Goal: Task Accomplishment & Management: Manage account settings

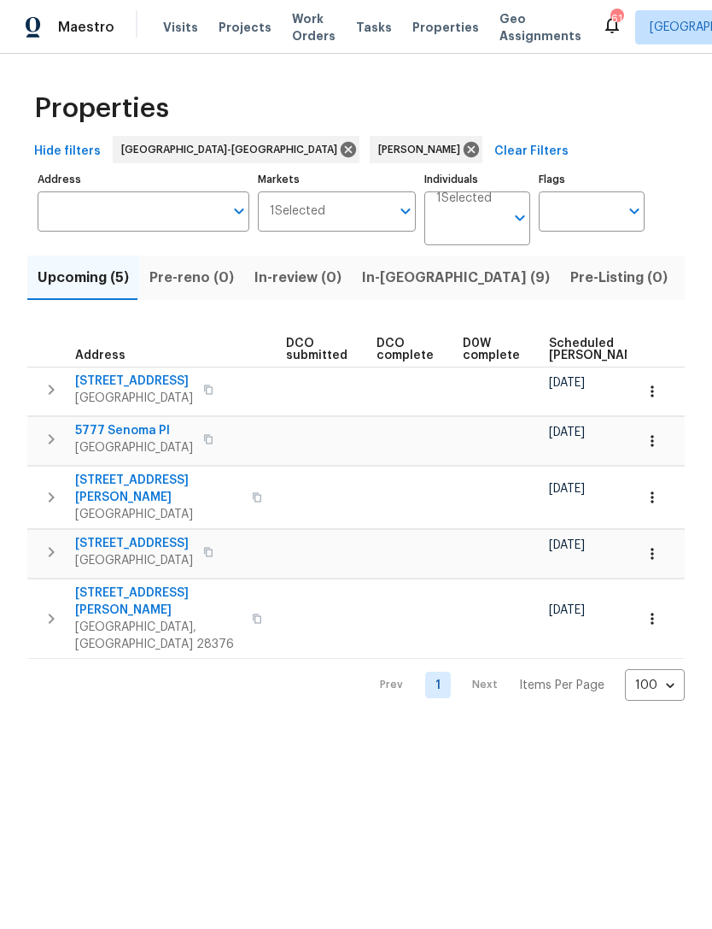
scroll to position [0, 298]
click at [557, 352] on span "Scheduled [PERSON_NAME]" at bounding box center [583, 349] width 97 height 24
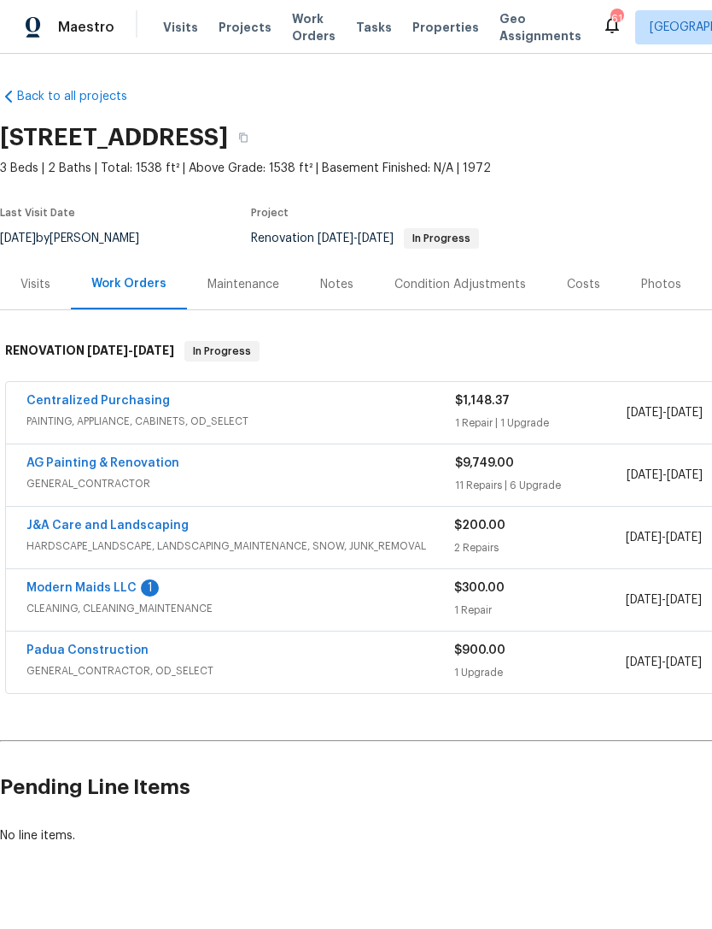
click at [104, 591] on link "Modern Maids LLC" at bounding box center [81, 588] width 110 height 12
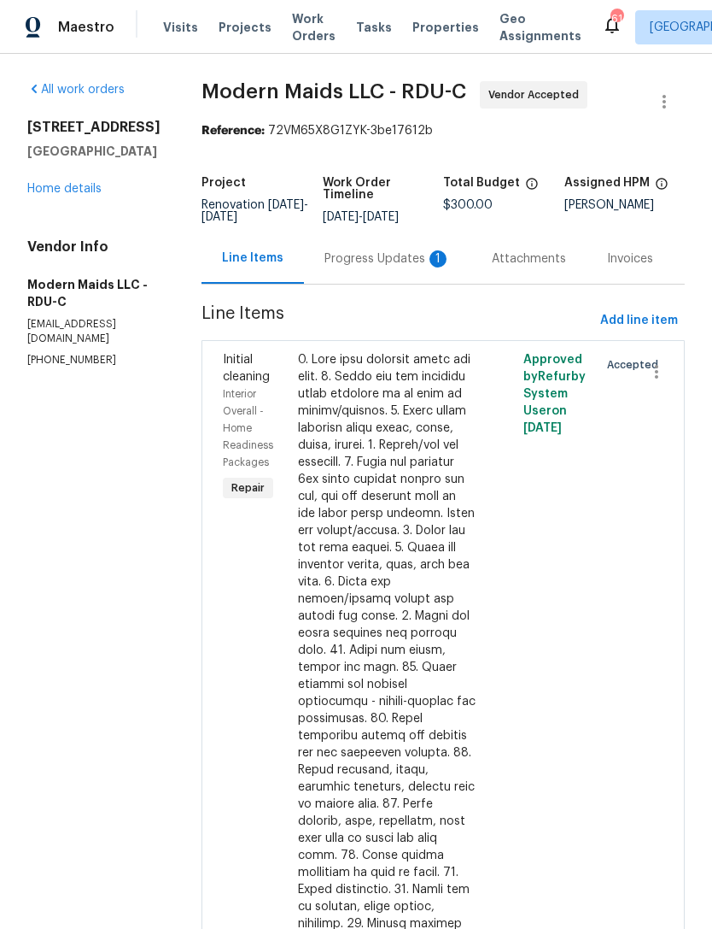
click at [420, 267] on div "Progress Updates 1" at bounding box center [388, 258] width 126 height 17
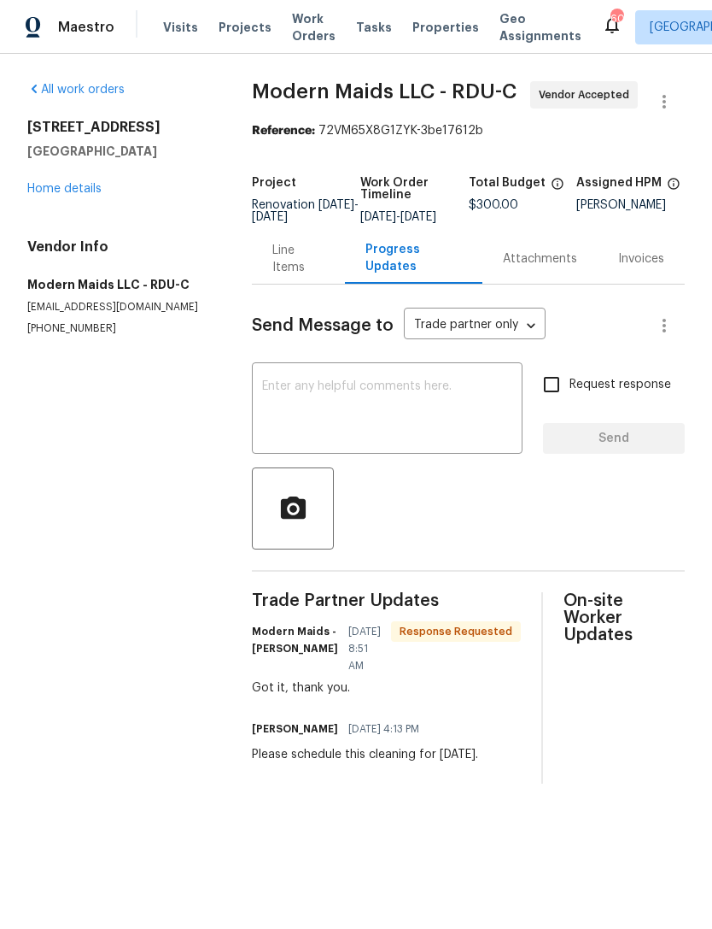
click at [63, 187] on link "Home details" at bounding box center [64, 189] width 74 height 12
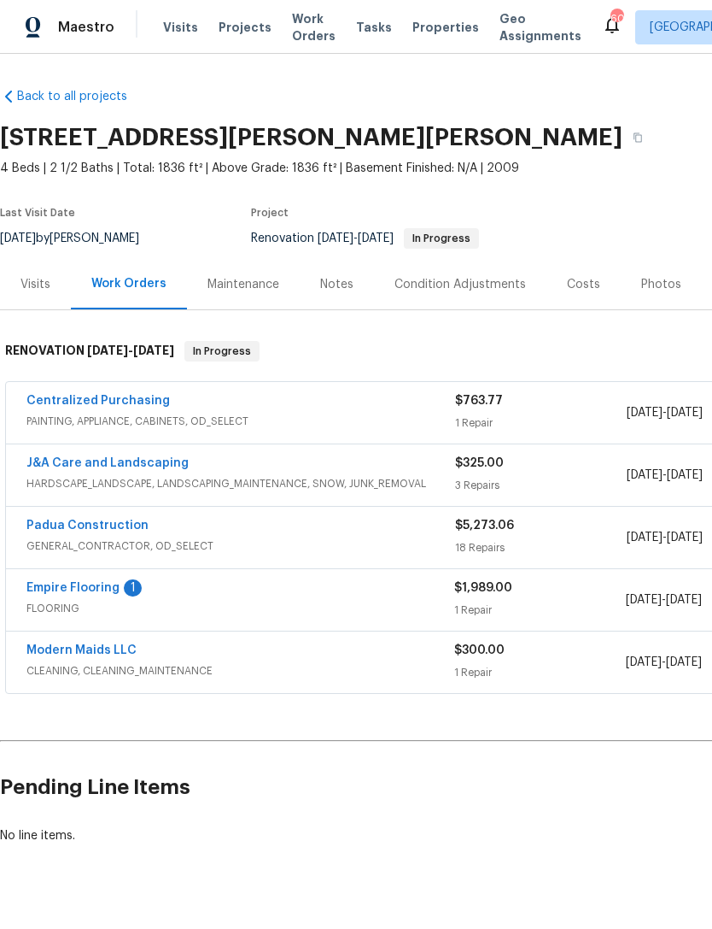
click at [102, 590] on link "Empire Flooring" at bounding box center [72, 588] width 93 height 12
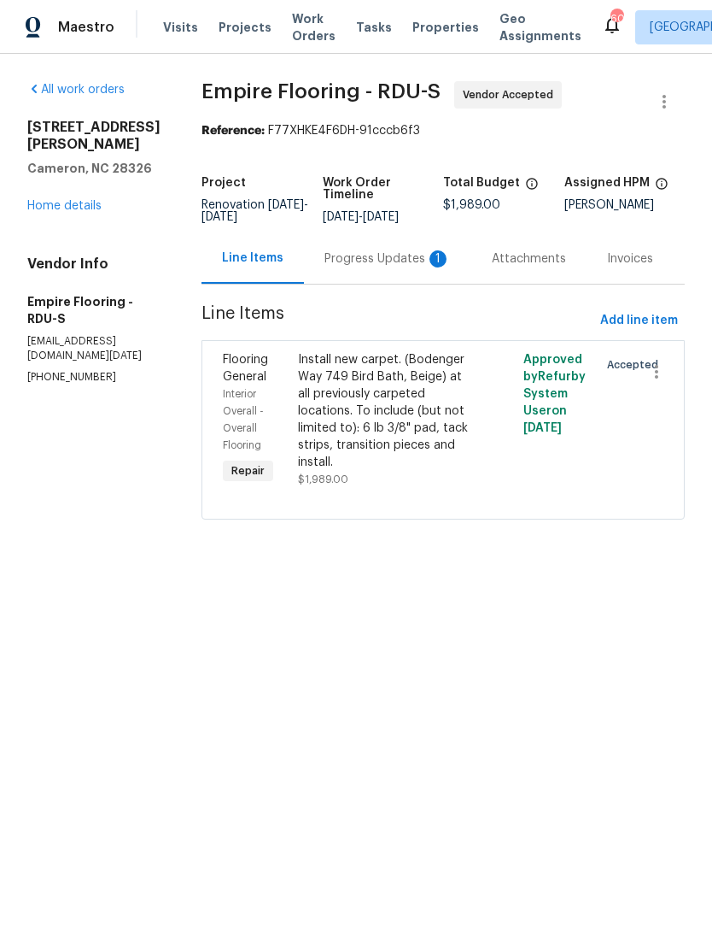
click at [390, 401] on div "Install new carpet. (Bodenger Way 749 Bird Bath, Beige) at all previously carpe…" at bounding box center [387, 411] width 178 height 120
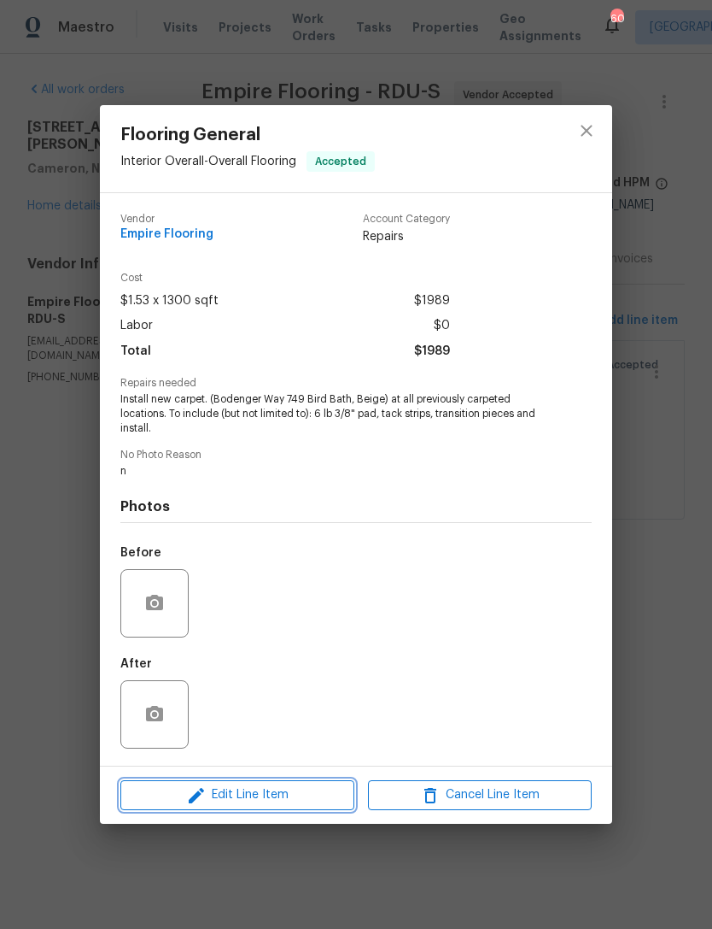
click at [273, 796] on span "Edit Line Item" at bounding box center [238, 794] width 224 height 21
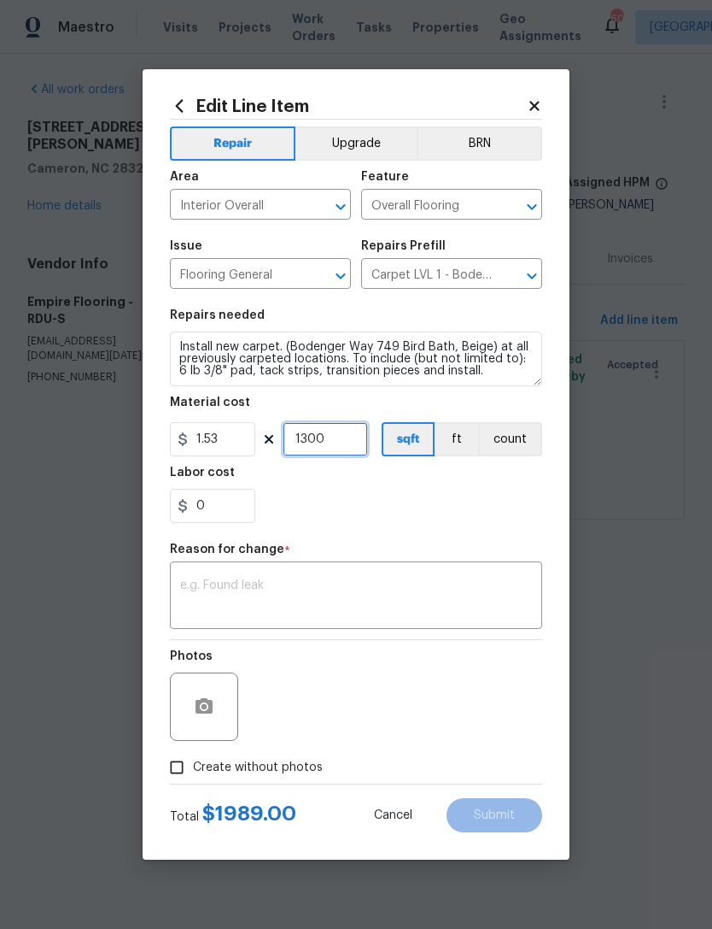
click at [325, 442] on input "1300" at bounding box center [325, 439] width 85 height 34
click at [536, 442] on button "count" at bounding box center [510, 439] width 64 height 34
click at [351, 426] on input "1300" at bounding box center [325, 439] width 85 height 34
click at [346, 431] on input "1300" at bounding box center [325, 439] width 85 height 34
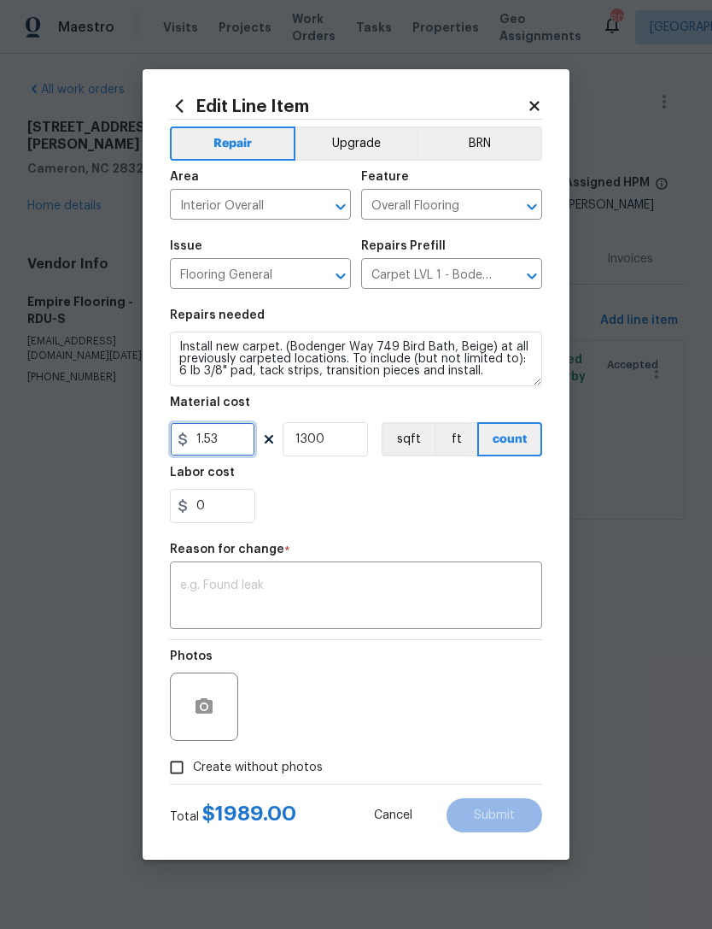
click at [251, 434] on input "1.53" at bounding box center [212, 439] width 85 height 34
type input "1785.91"
click at [355, 440] on input "1300" at bounding box center [325, 439] width 85 height 34
type input "1"
click at [443, 502] on div "0" at bounding box center [356, 506] width 372 height 34
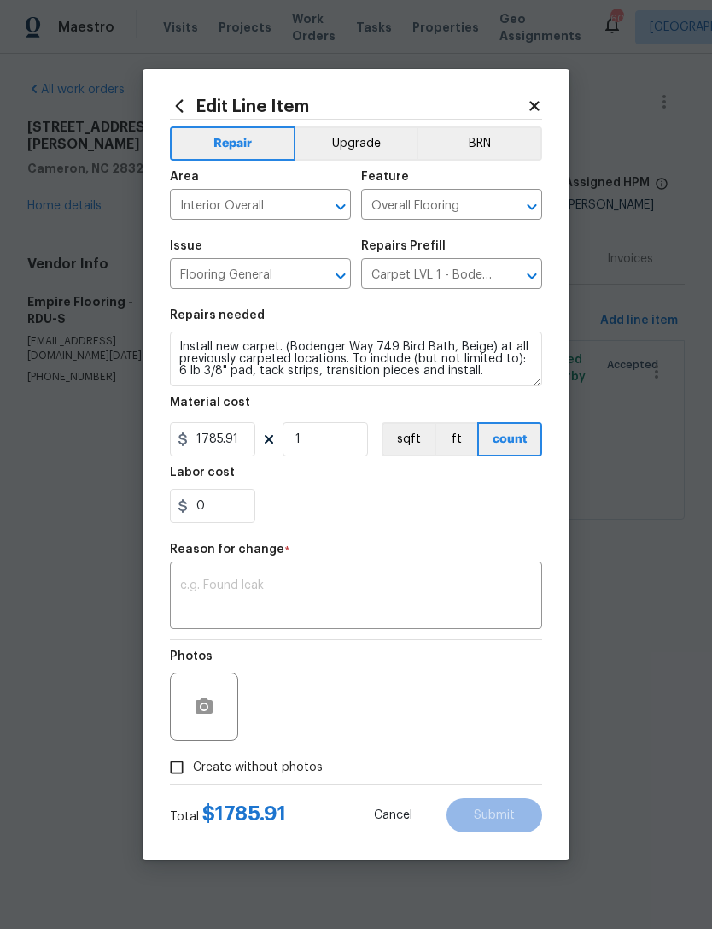
click at [322, 583] on textarea at bounding box center [356, 597] width 352 height 36
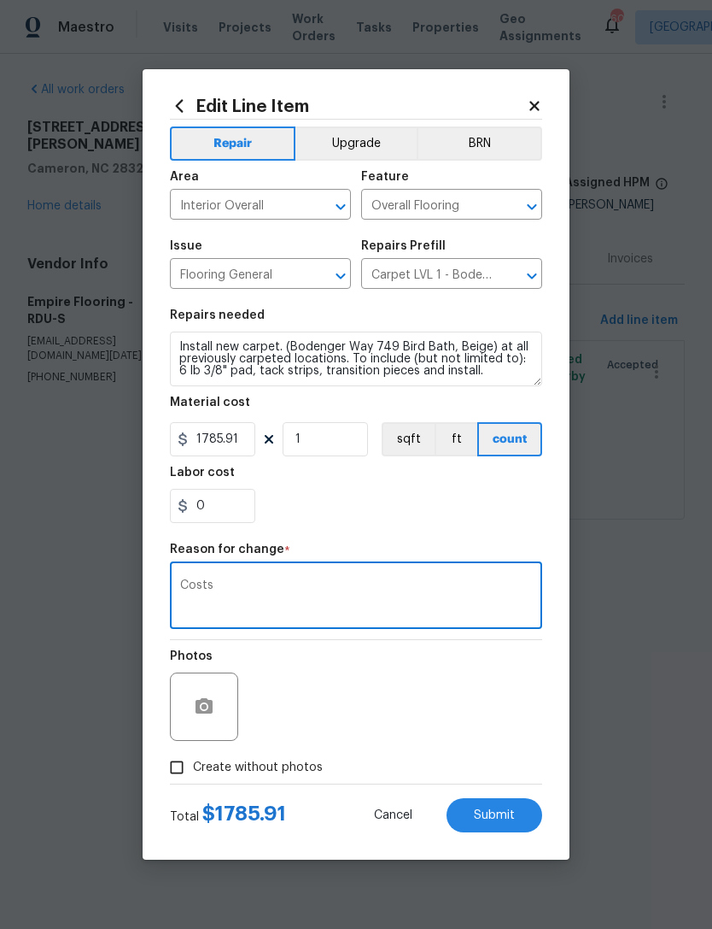
type textarea "Costs"
click at [368, 496] on div "0" at bounding box center [356, 506] width 372 height 34
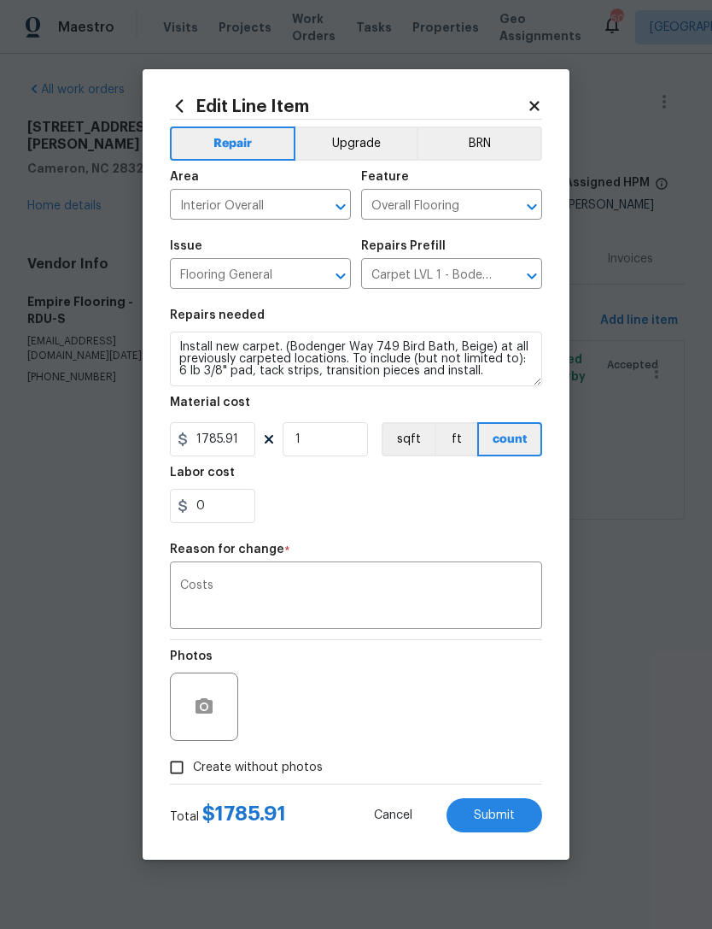
click at [221, 773] on span "Create without photos" at bounding box center [258, 768] width 130 height 18
click at [193, 773] on input "Create without photos" at bounding box center [177, 767] width 32 height 32
checkbox input "true"
click at [386, 703] on textarea "n" at bounding box center [397, 706] width 290 height 68
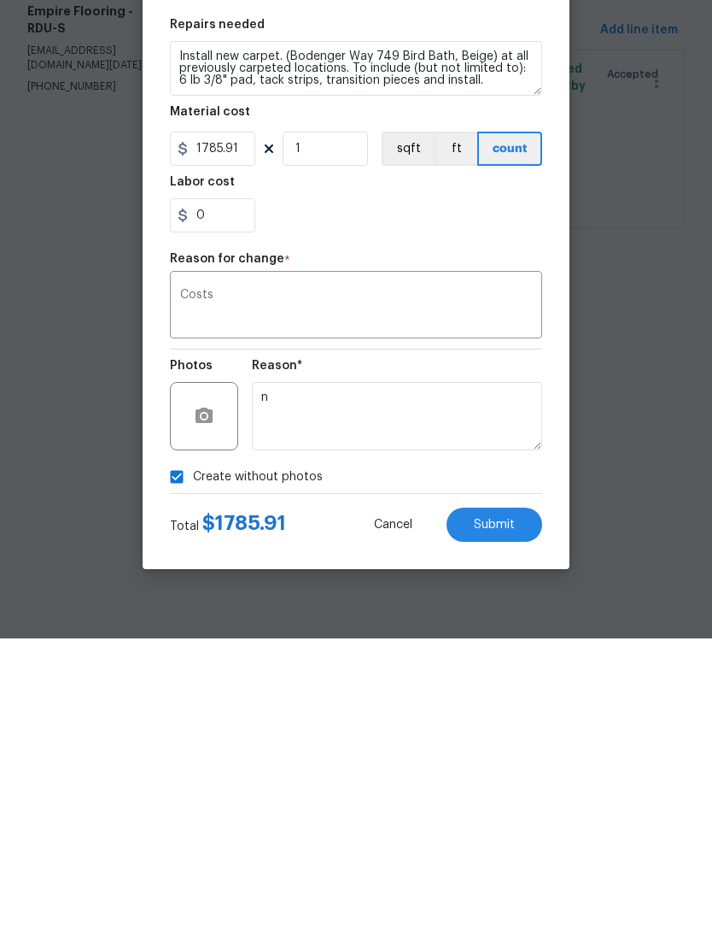
click at [513, 809] on span "Submit" at bounding box center [494, 815] width 41 height 13
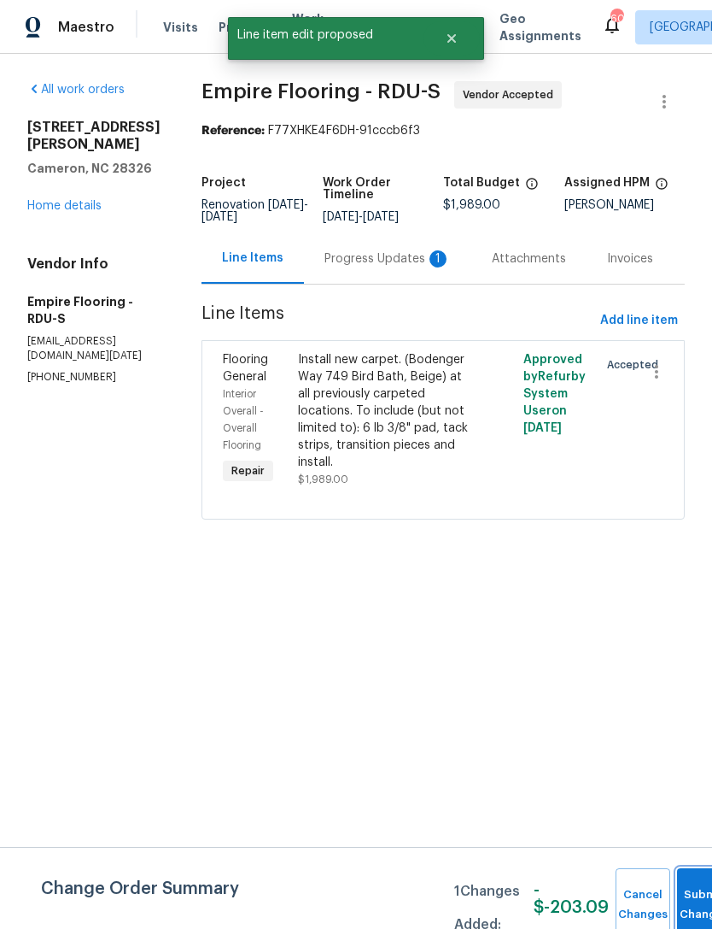
click at [695, 874] on button "Submit Changes" at bounding box center [704, 904] width 55 height 73
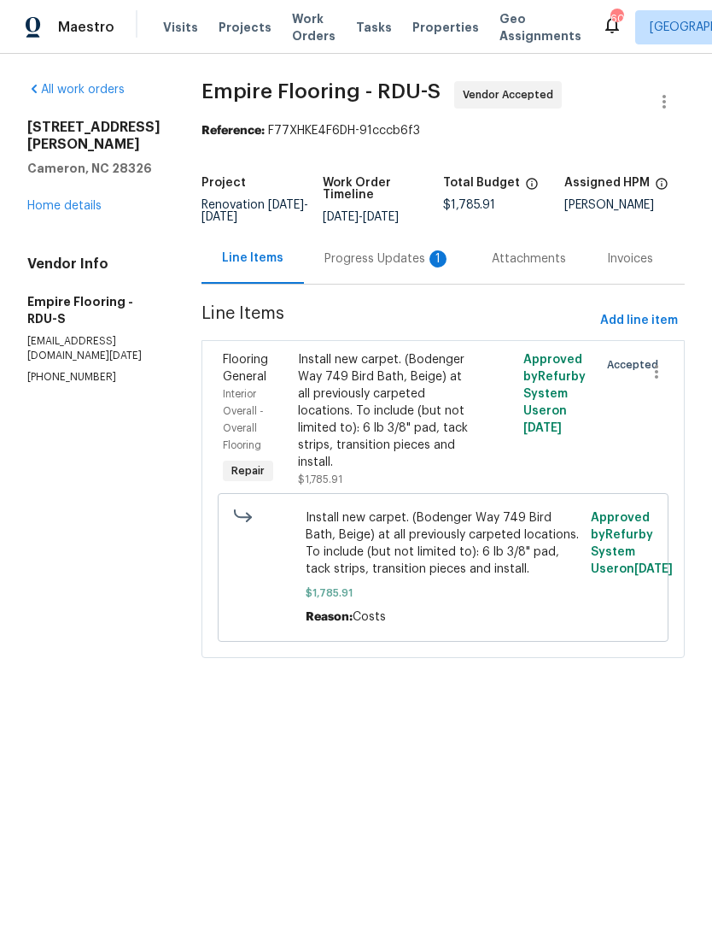
click at [399, 267] on div "Progress Updates 1" at bounding box center [388, 258] width 126 height 17
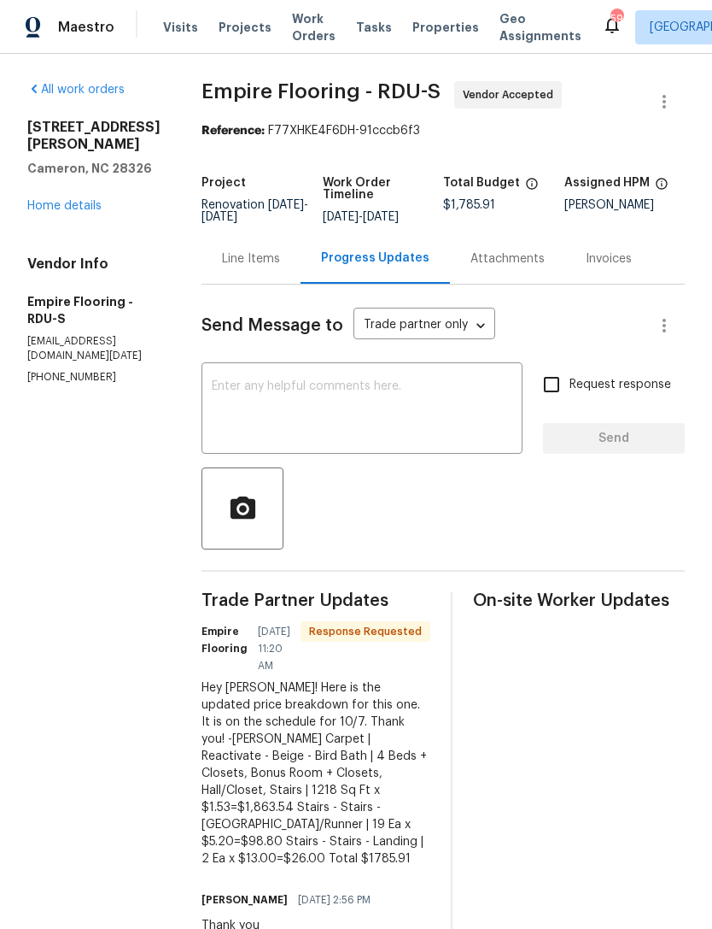
click at [380, 398] on textarea at bounding box center [362, 410] width 301 height 60
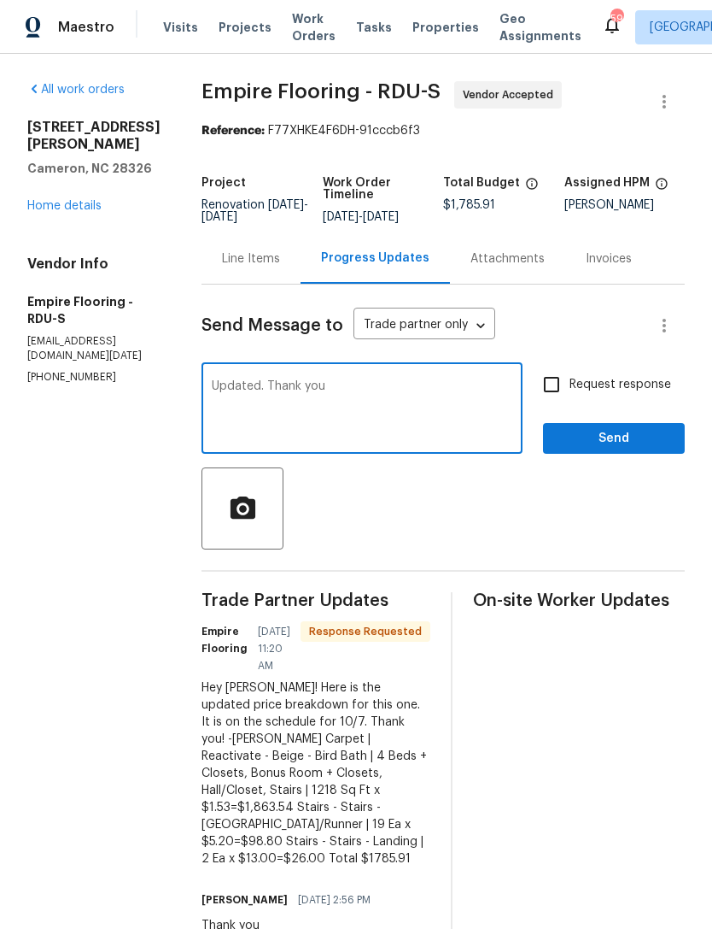
type textarea "Updated. Thank you"
click at [618, 449] on span "Send" at bounding box center [614, 438] width 114 height 21
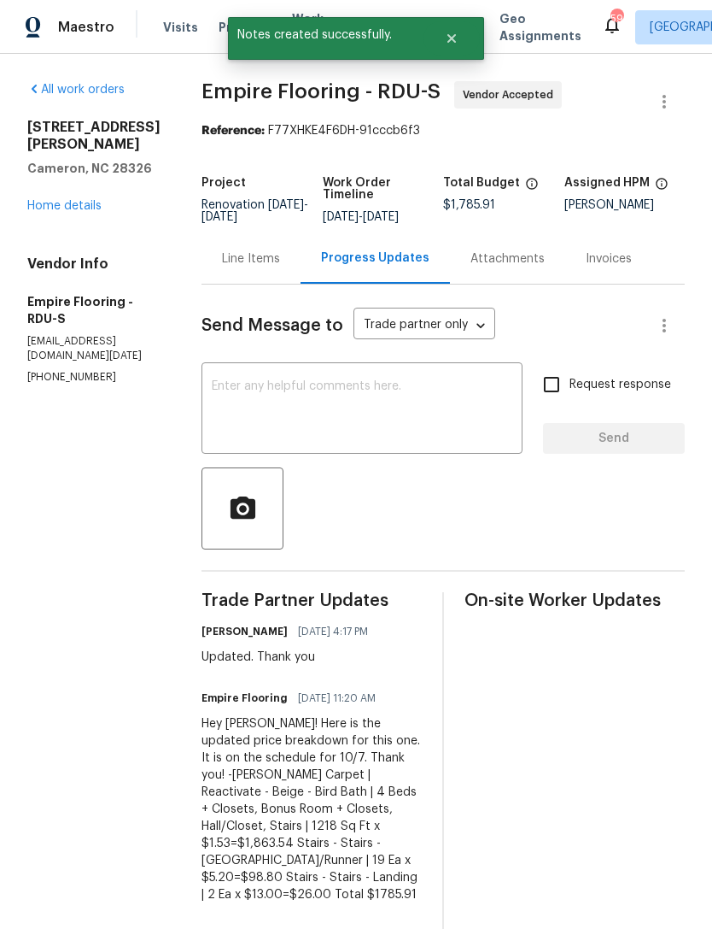
click at [65, 200] on link "Home details" at bounding box center [64, 206] width 74 height 12
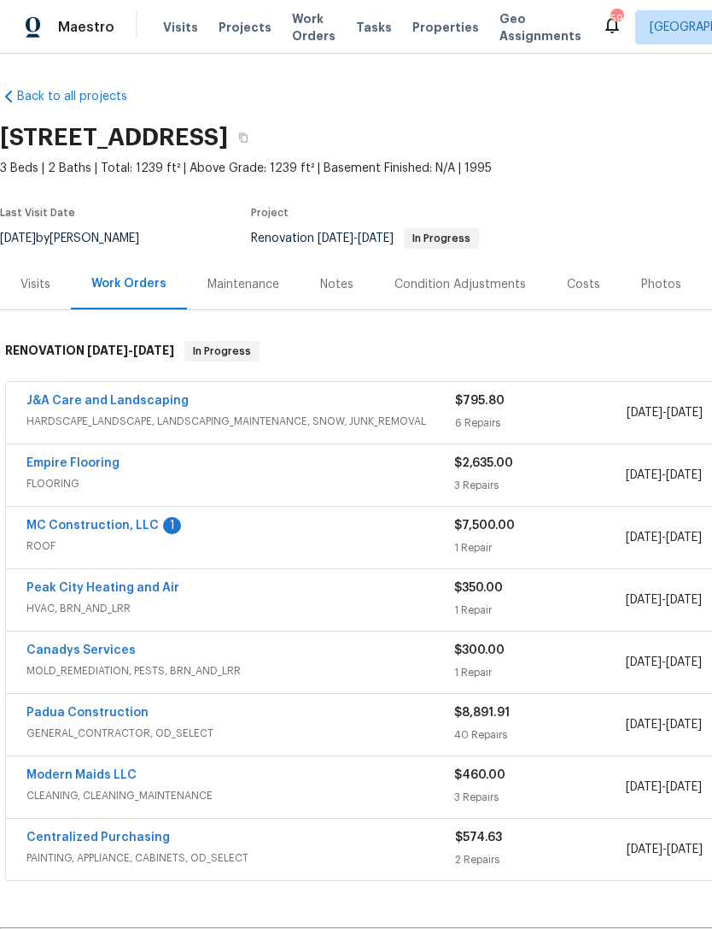
click at [110, 530] on link "MC Construction, LLC" at bounding box center [92, 525] width 132 height 12
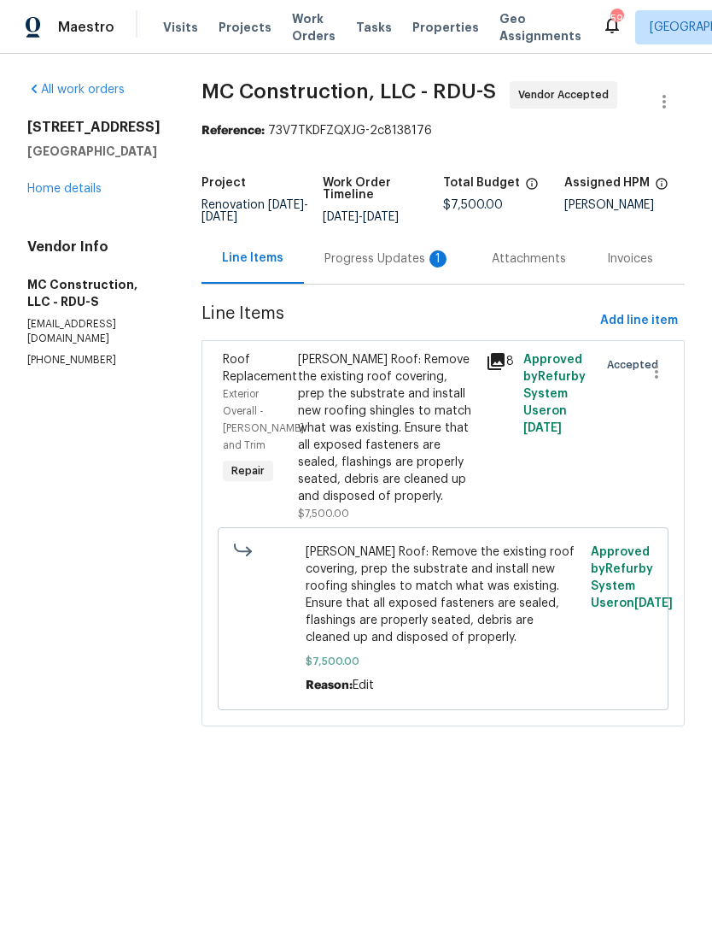
click at [378, 266] on div "Progress Updates 1" at bounding box center [388, 258] width 126 height 17
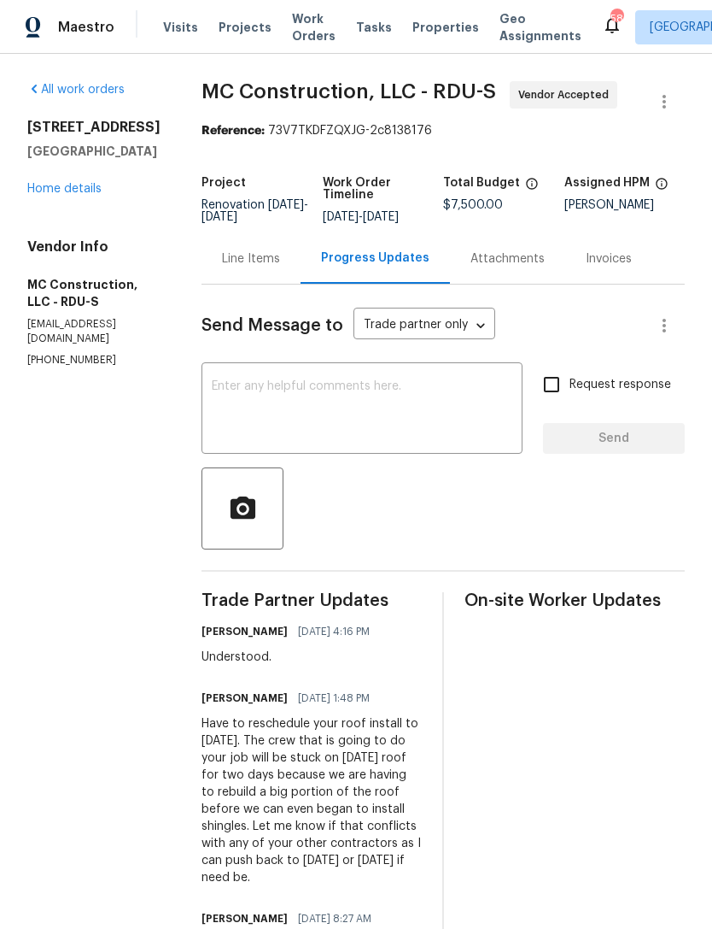
click at [75, 195] on link "Home details" at bounding box center [64, 189] width 74 height 12
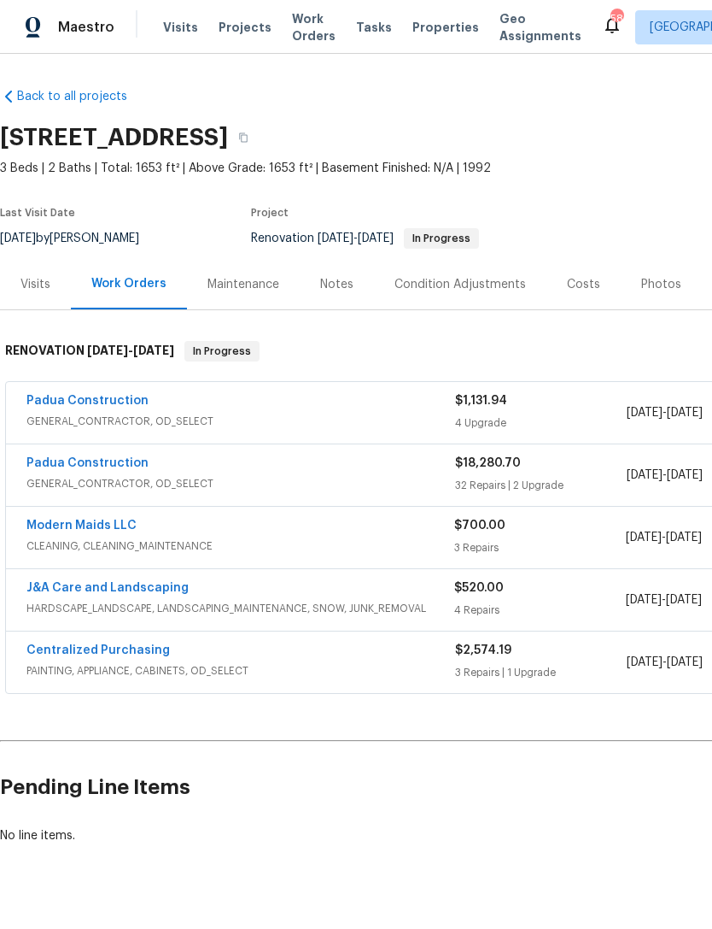
click at [103, 466] on link "Padua Construction" at bounding box center [87, 463] width 122 height 12
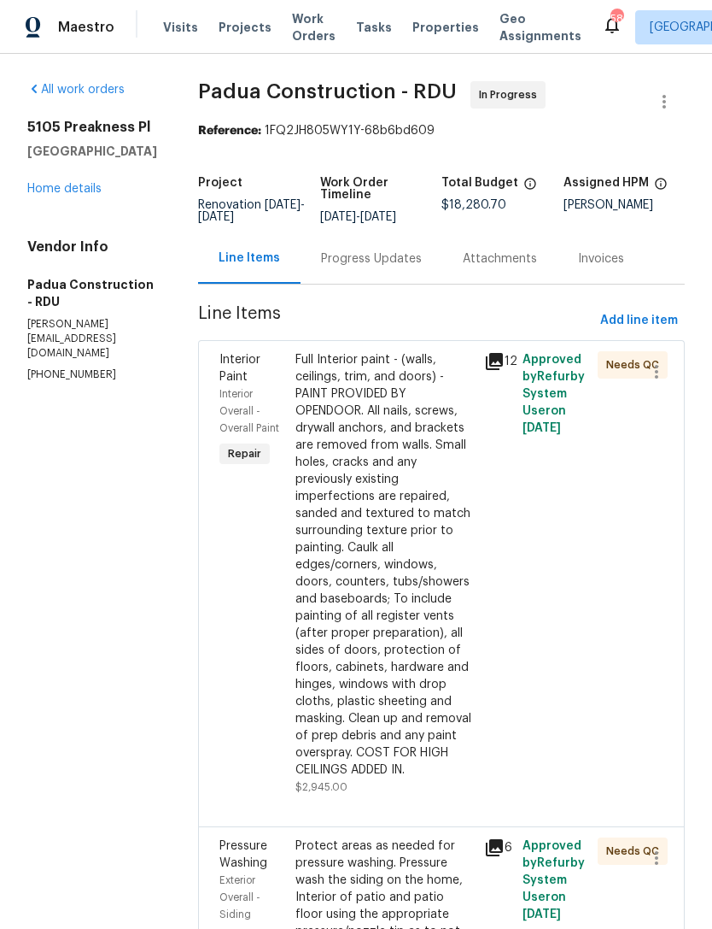
click at [360, 264] on div "Progress Updates" at bounding box center [371, 258] width 101 height 17
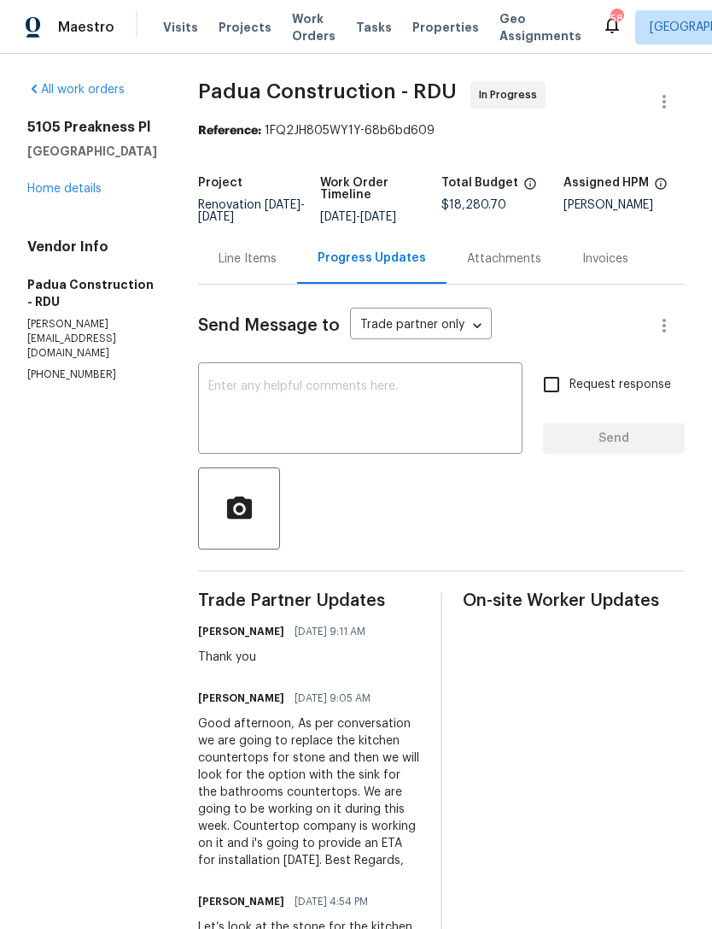
click at [219, 261] on div "Line Items" at bounding box center [248, 258] width 58 height 17
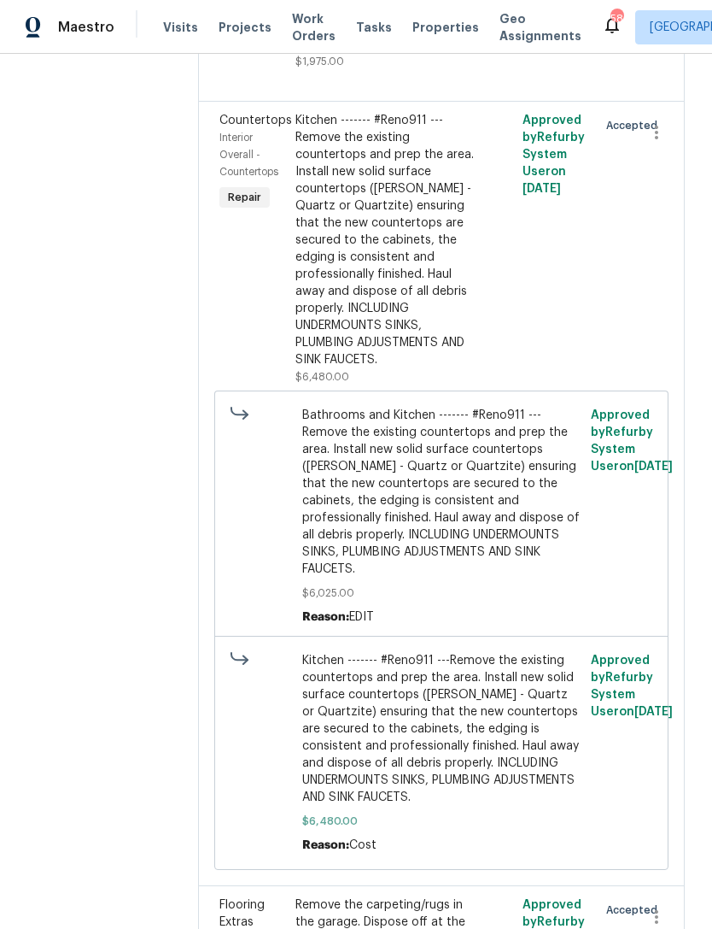
scroll to position [55, 0]
click at [665, 766] on li "Cancel" at bounding box center [665, 765] width 66 height 28
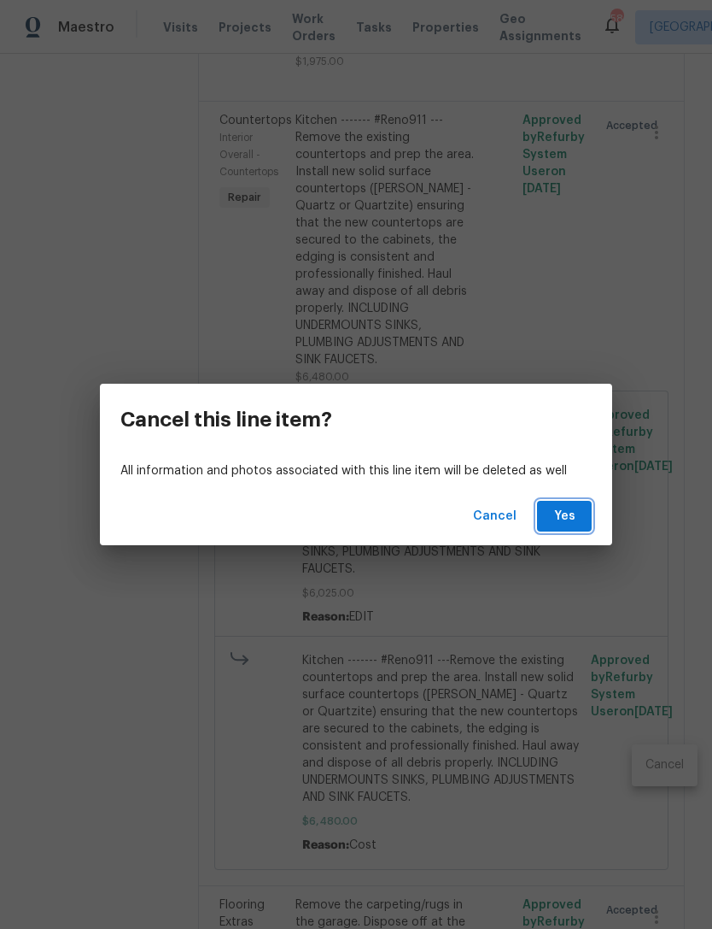
click at [572, 519] on span "Yes" at bounding box center [564, 516] width 27 height 21
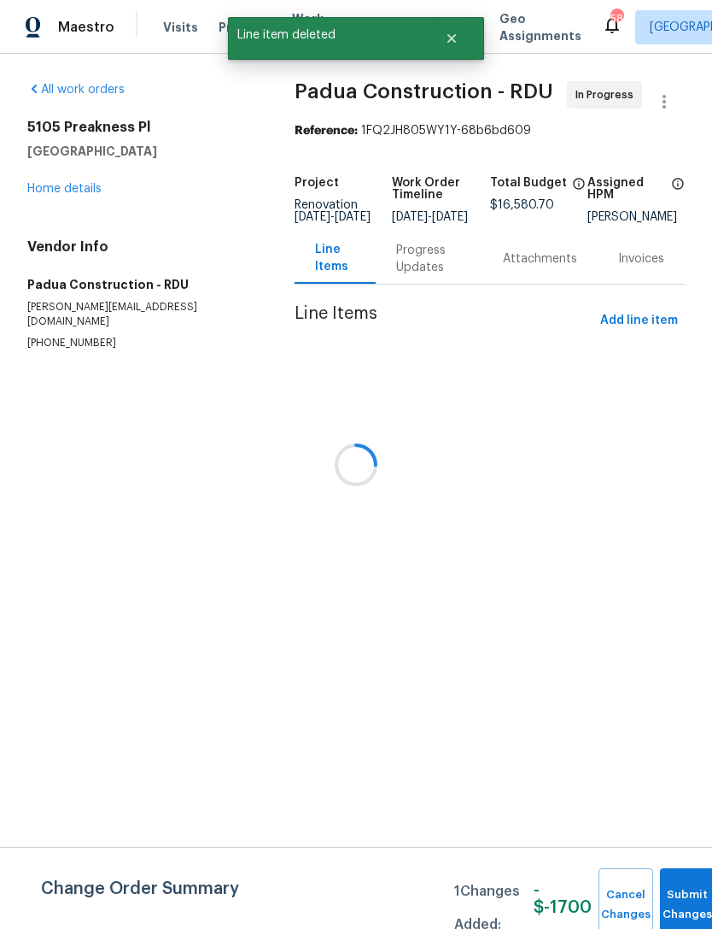
scroll to position [0, 0]
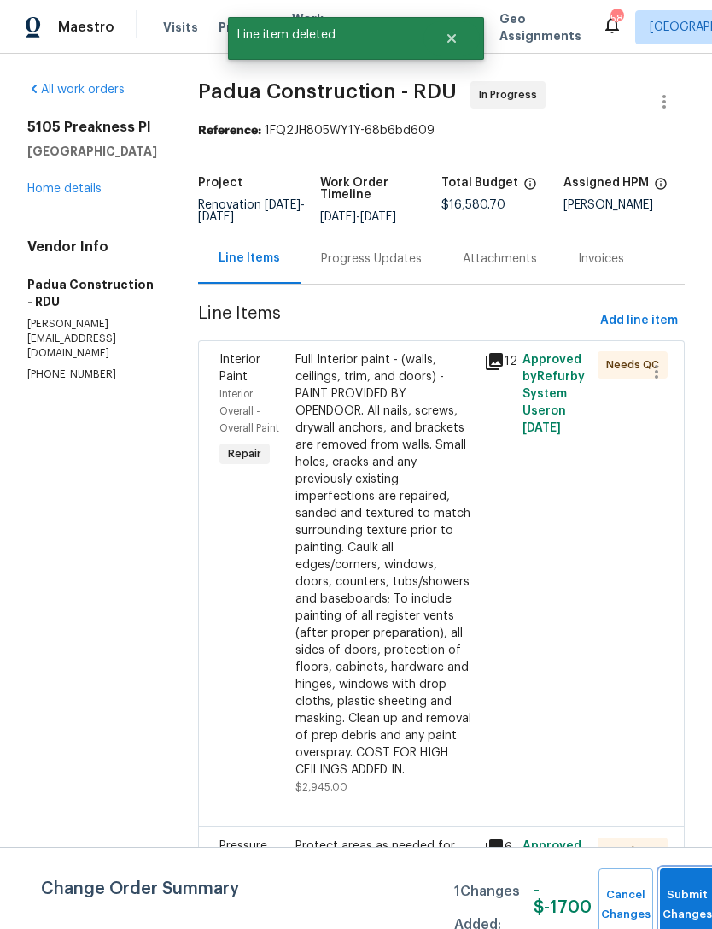
click at [678, 882] on button "Submit Changes" at bounding box center [687, 904] width 55 height 73
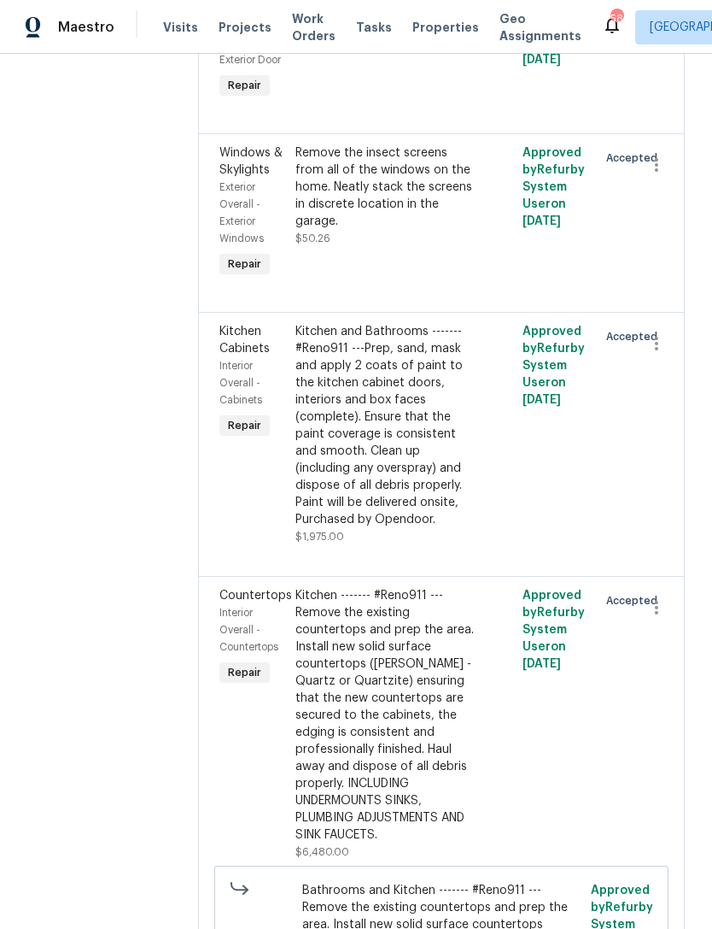
scroll to position [6854, 0]
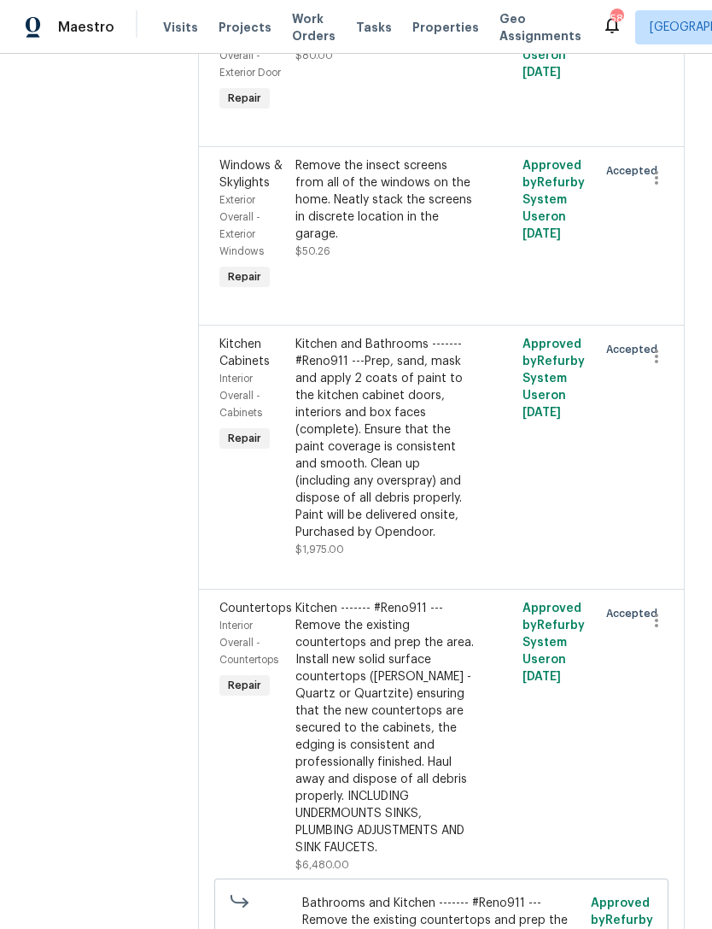
click at [368, 600] on div "Kitchen ------- #Reno911 ---Remove the existing countertops and prep the area. …" at bounding box center [385, 728] width 179 height 256
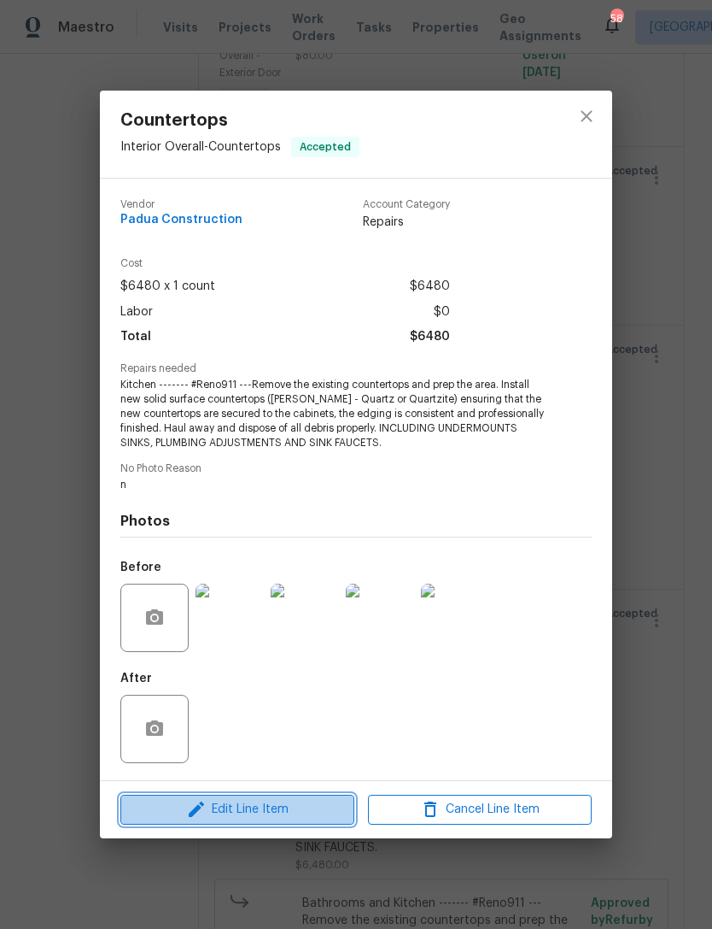
click at [250, 812] on span "Edit Line Item" at bounding box center [238, 809] width 224 height 21
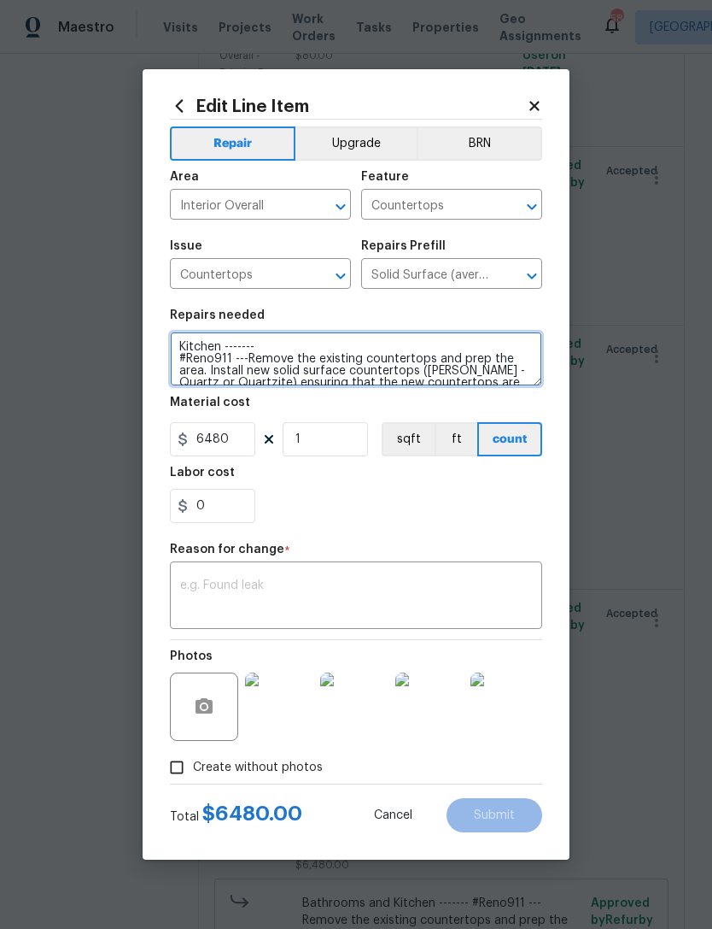
click at [229, 347] on textarea "Kitchen ------- #Reno911 ---Remove the existing countertops and prep the area. …" at bounding box center [356, 358] width 372 height 55
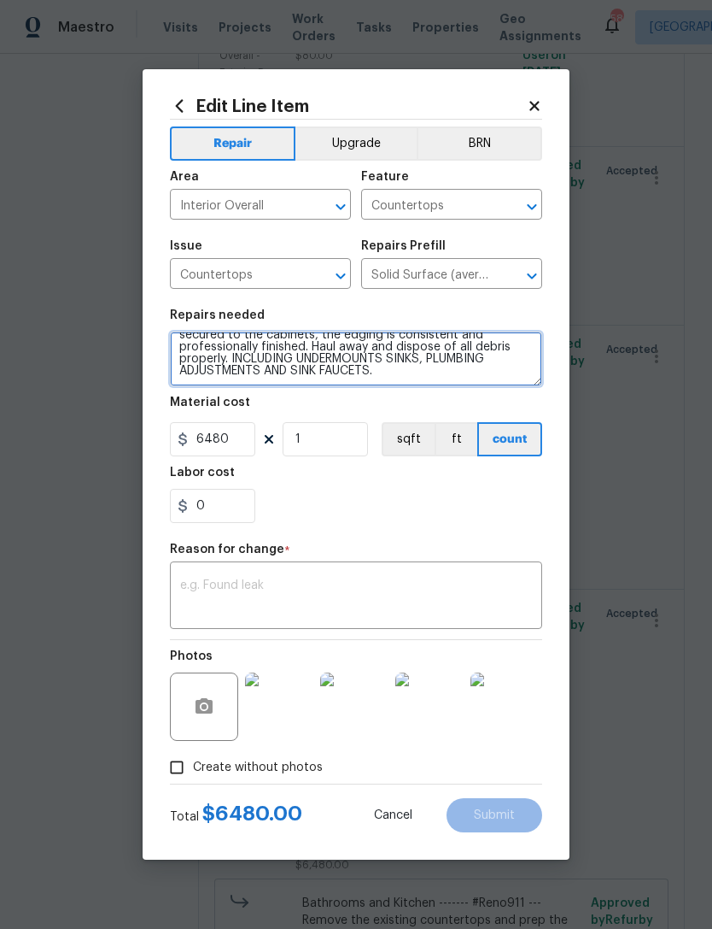
scroll to position [60, 0]
type textarea "Kitchen and Bathrooms------ #Reno911 ---Remove the existing countertops and pre…"
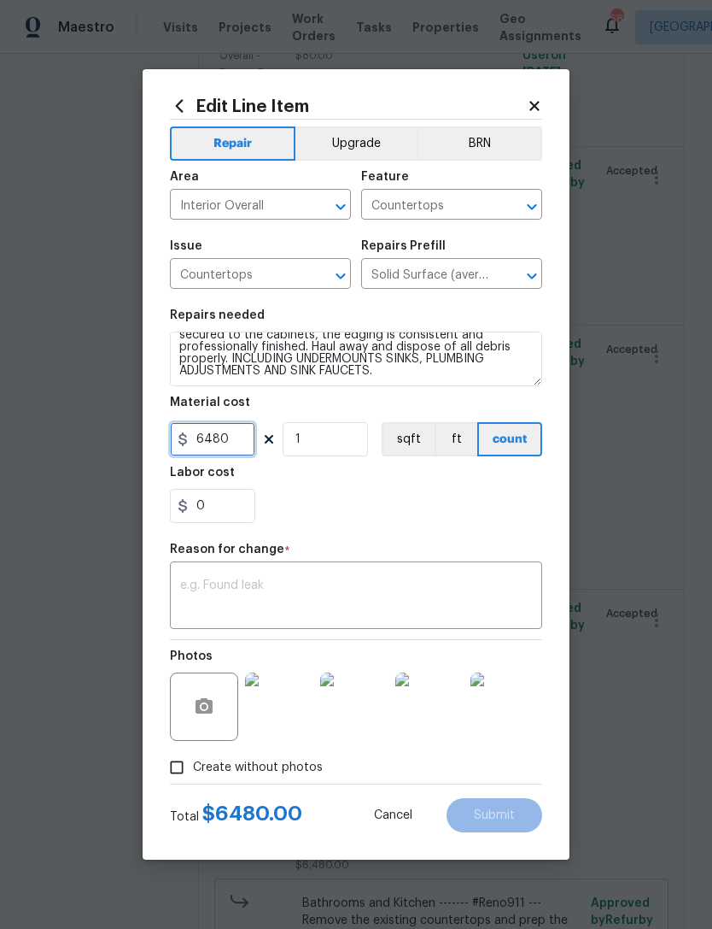
click at [240, 445] on input "6480" at bounding box center [212, 439] width 85 height 34
type input "9500"
click at [343, 496] on div "0" at bounding box center [356, 506] width 372 height 34
click at [365, 602] on textarea at bounding box center [356, 597] width 352 height 36
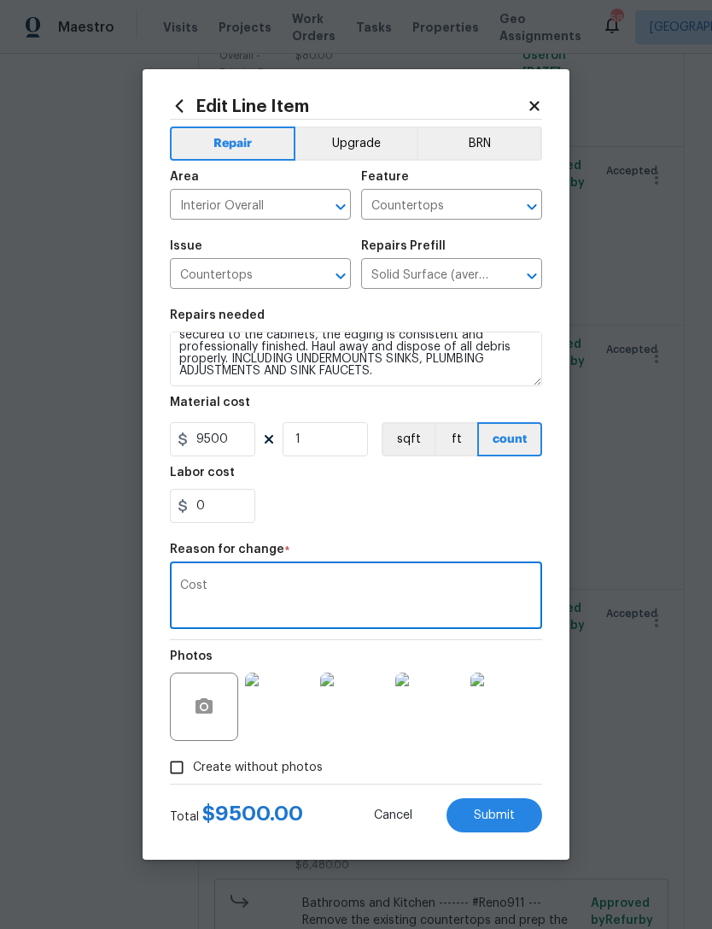
type textarea "Cost"
click at [361, 493] on div "0" at bounding box center [356, 506] width 372 height 34
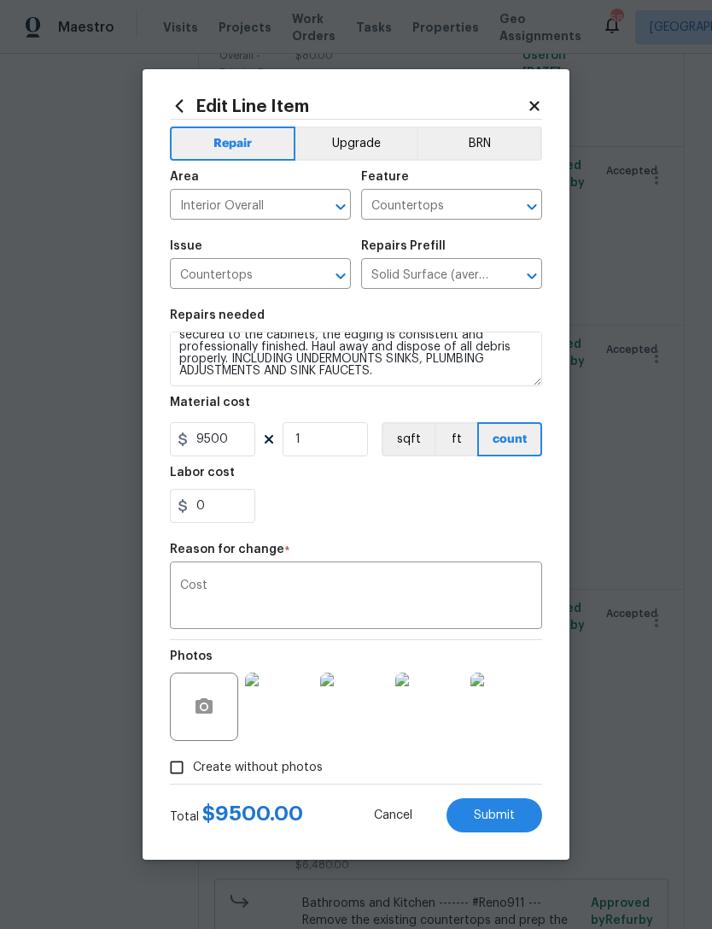
click at [507, 806] on button "Submit" at bounding box center [495, 815] width 96 height 34
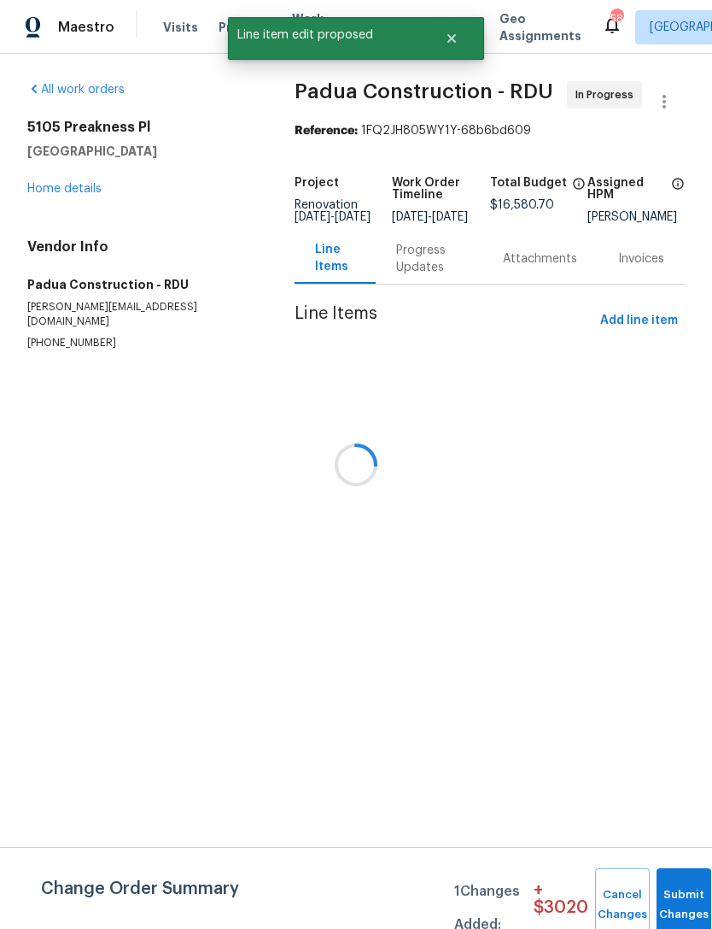
scroll to position [0, 0]
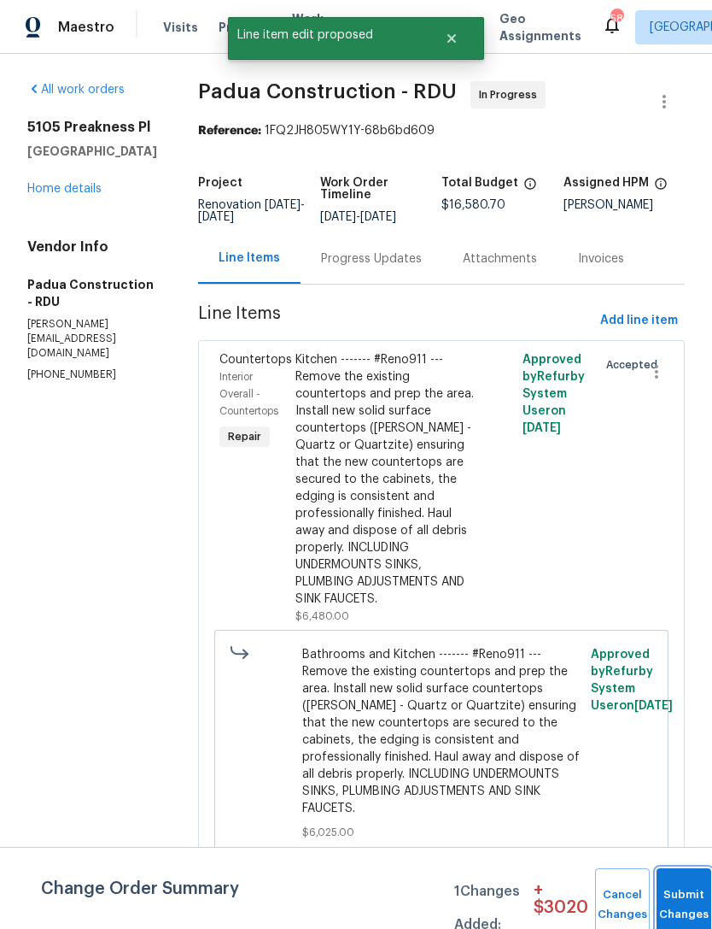
click at [690, 882] on button "Submit Changes" at bounding box center [684, 904] width 55 height 73
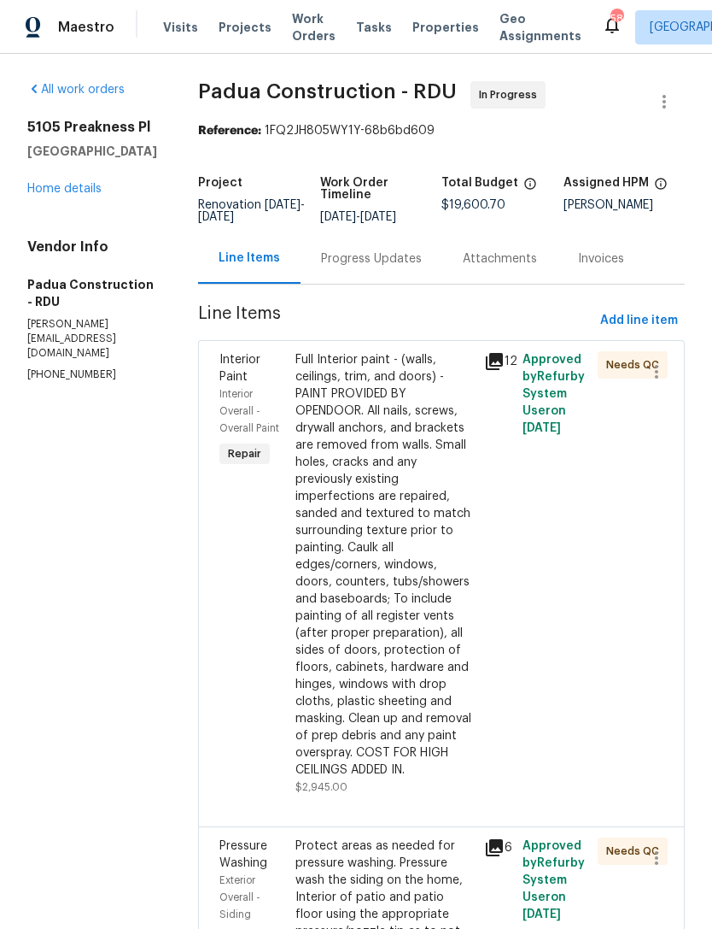
click at [78, 195] on link "Home details" at bounding box center [64, 189] width 74 height 12
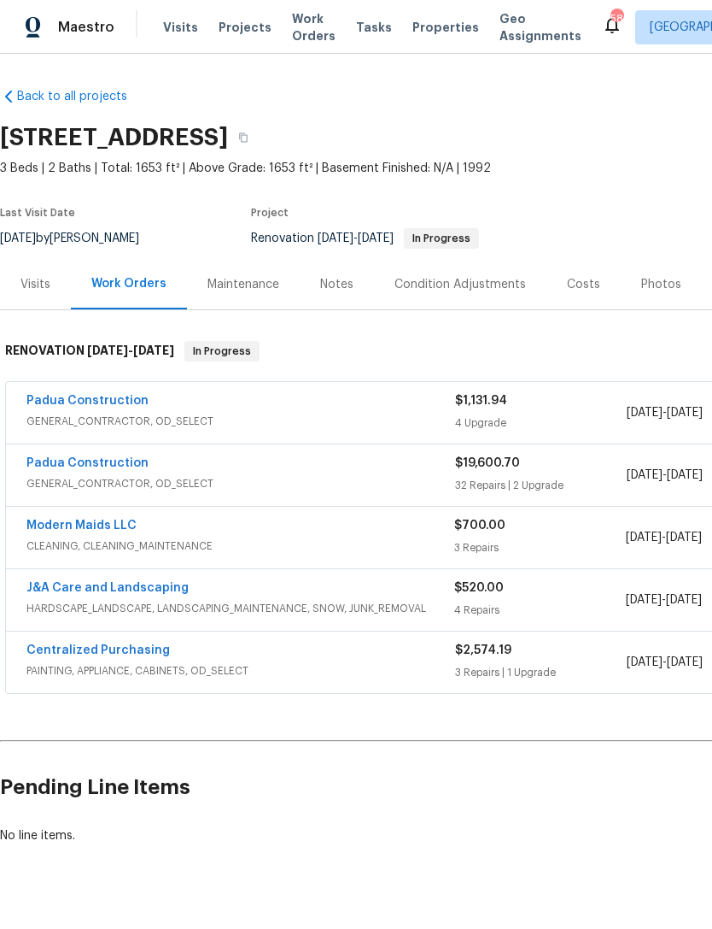
click at [577, 293] on div "Costs" at bounding box center [584, 284] width 74 height 50
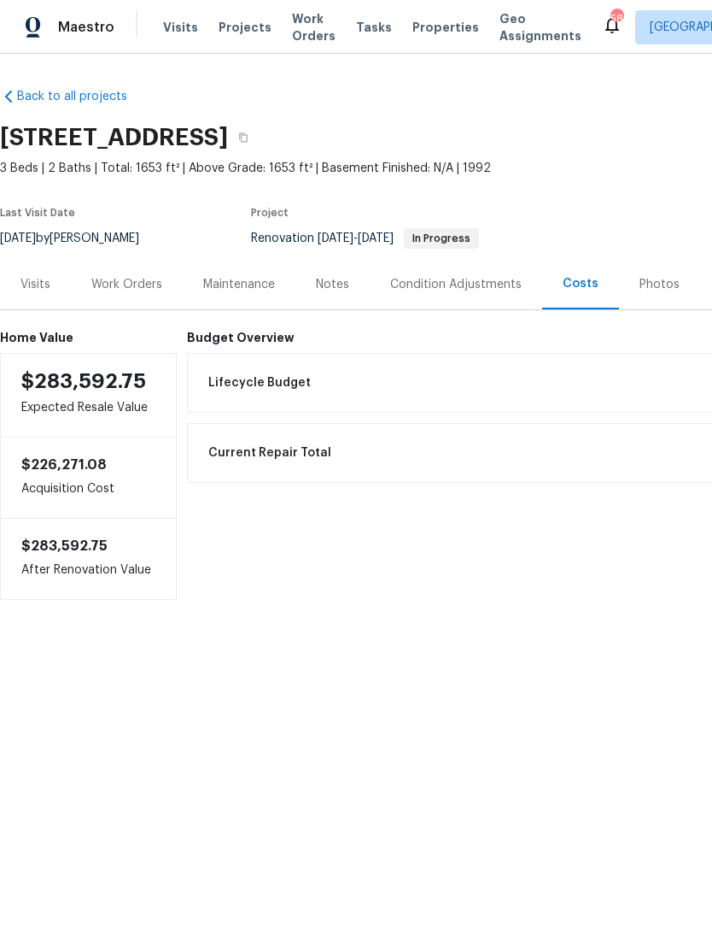
click at [116, 295] on div "Work Orders" at bounding box center [127, 284] width 112 height 50
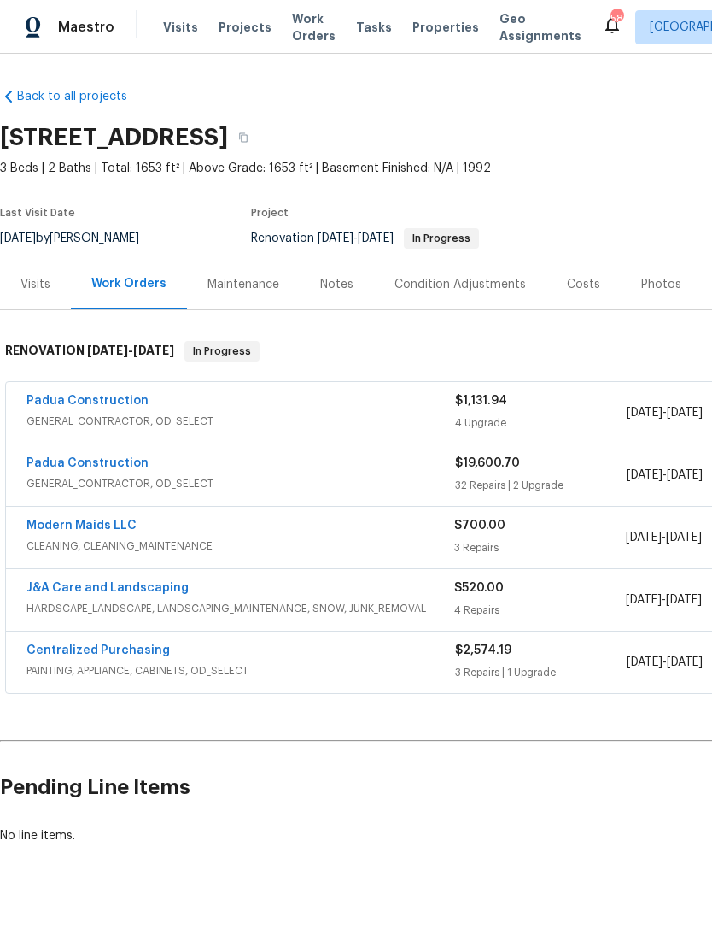
click at [97, 468] on link "Padua Construction" at bounding box center [87, 463] width 122 height 12
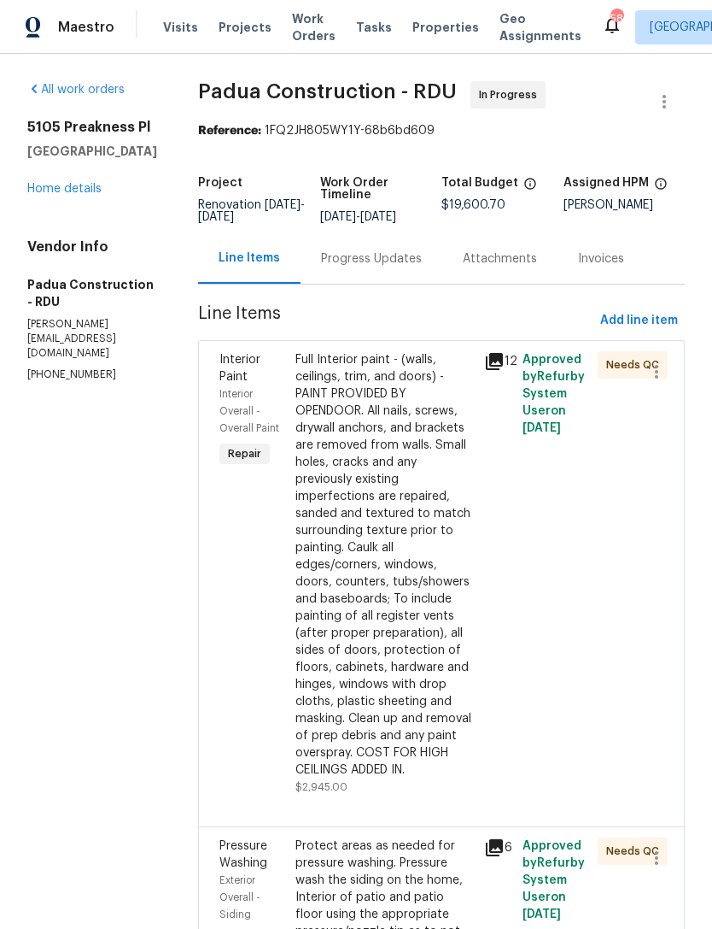
click at [348, 267] on div "Progress Updates" at bounding box center [371, 258] width 101 height 17
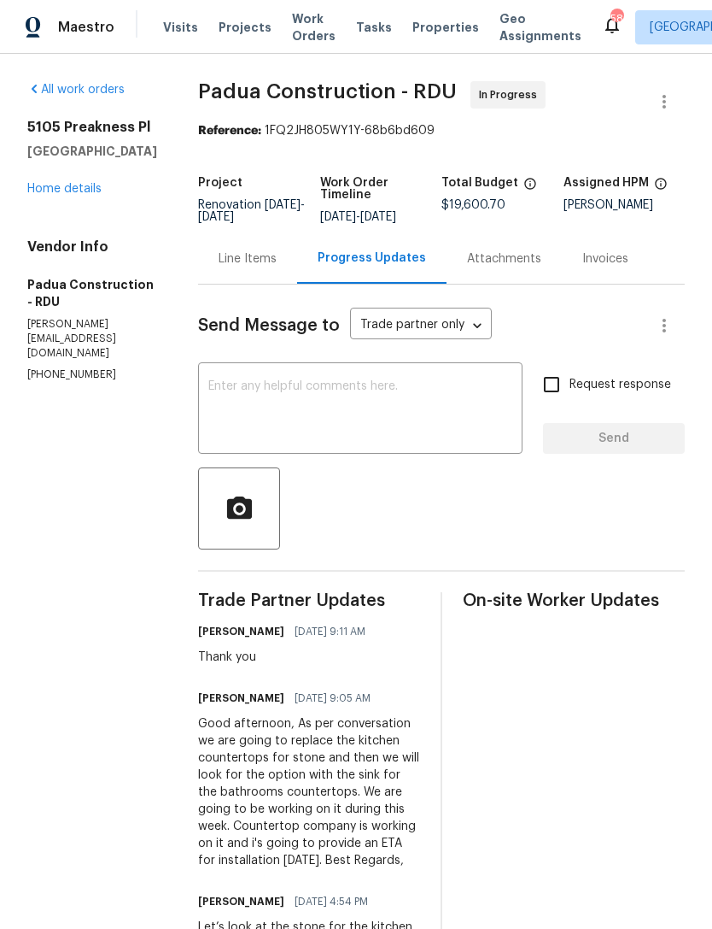
click at [378, 417] on textarea at bounding box center [360, 410] width 304 height 60
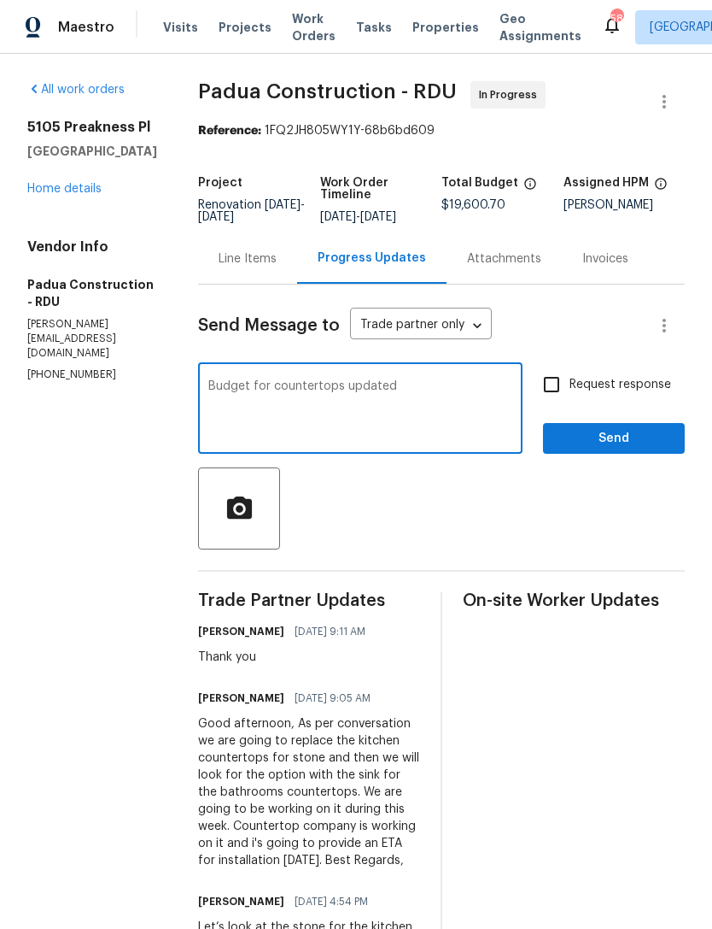
type textarea "Budget for countertops updated"
click at [616, 437] on span "Send" at bounding box center [614, 438] width 114 height 21
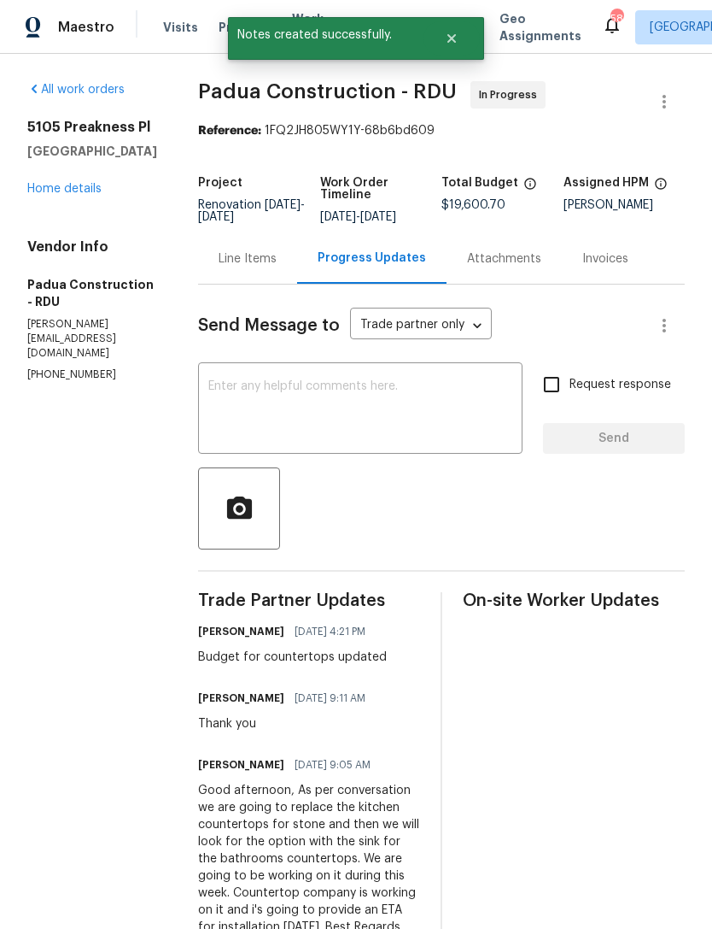
click at [85, 195] on link "Home details" at bounding box center [64, 189] width 74 height 12
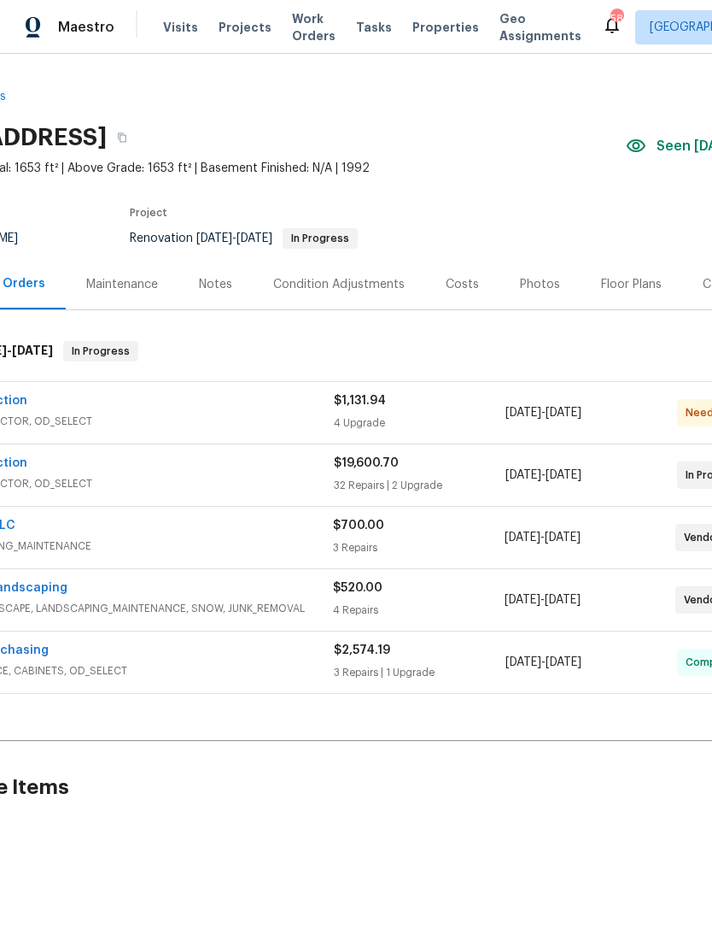
scroll to position [0, 125]
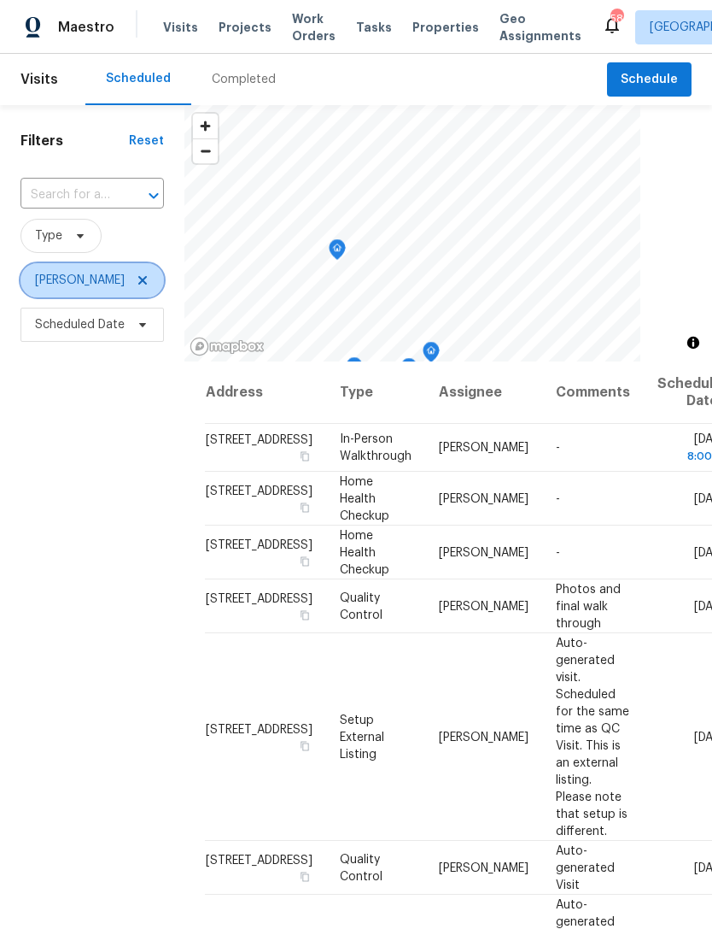
click at [143, 284] on icon at bounding box center [143, 280] width 14 height 14
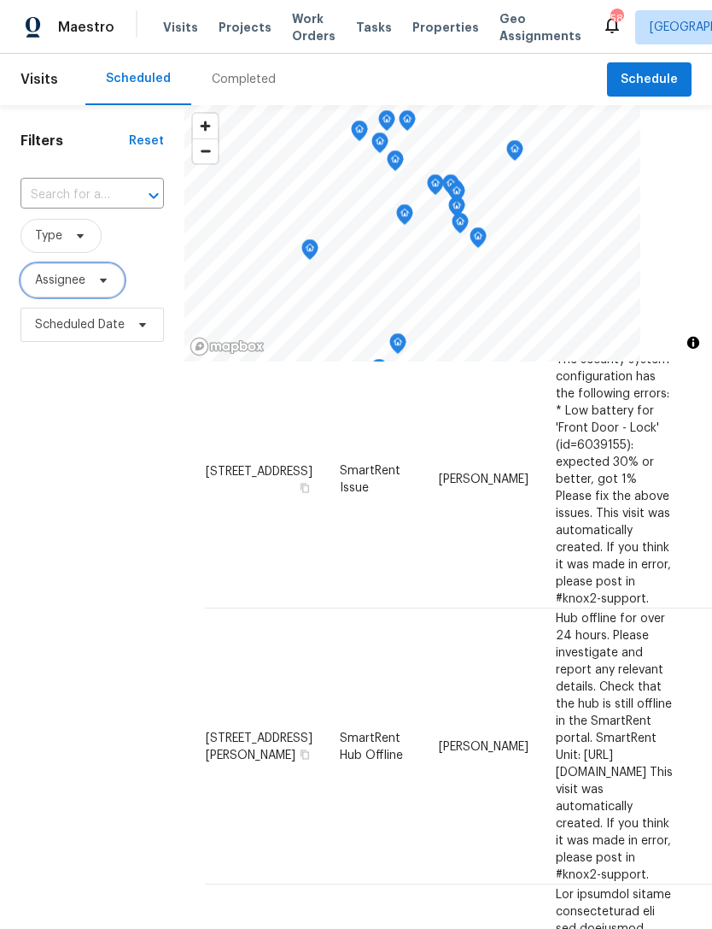
scroll to position [220, 0]
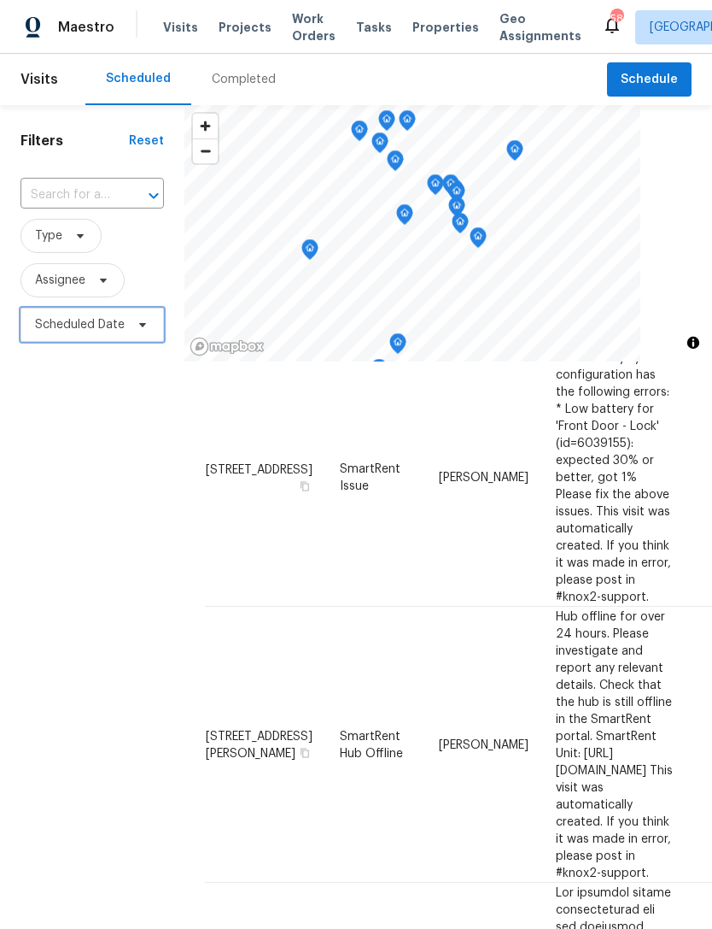
click at [79, 331] on span "Scheduled Date" at bounding box center [80, 324] width 90 height 17
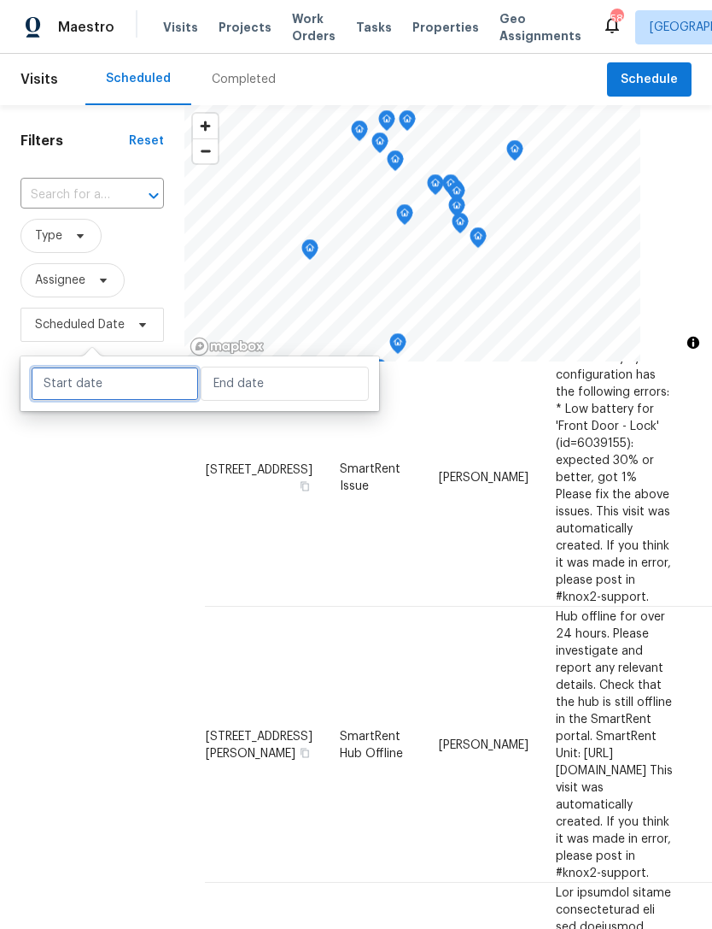
click at [106, 384] on input "text" at bounding box center [115, 383] width 168 height 34
select select "9"
select select "2025"
select select "10"
select select "2025"
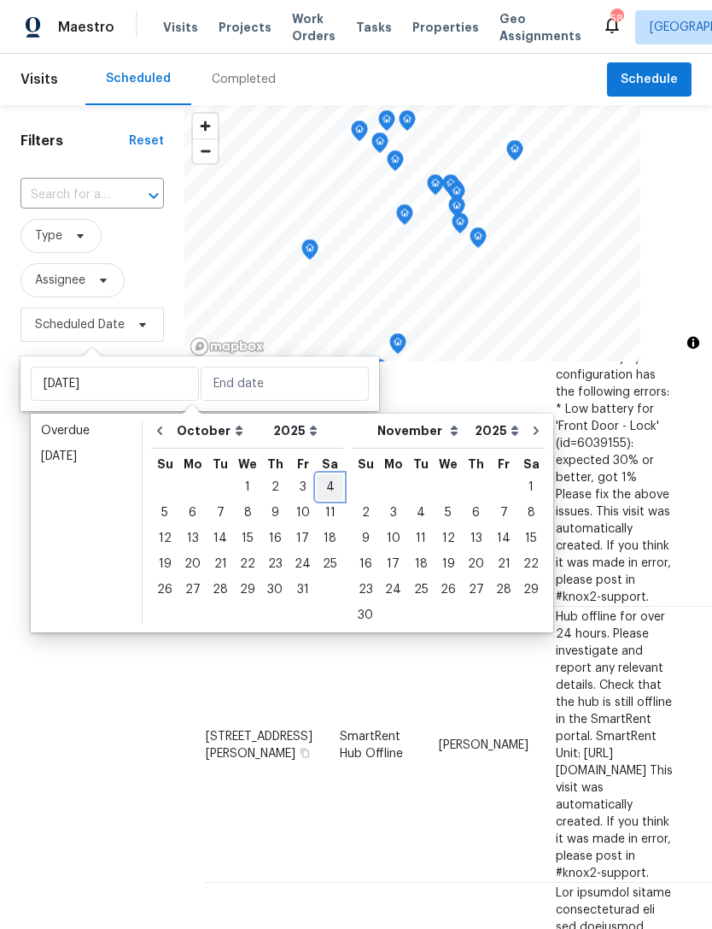
click at [327, 481] on div "4" at bounding box center [330, 487] width 26 height 24
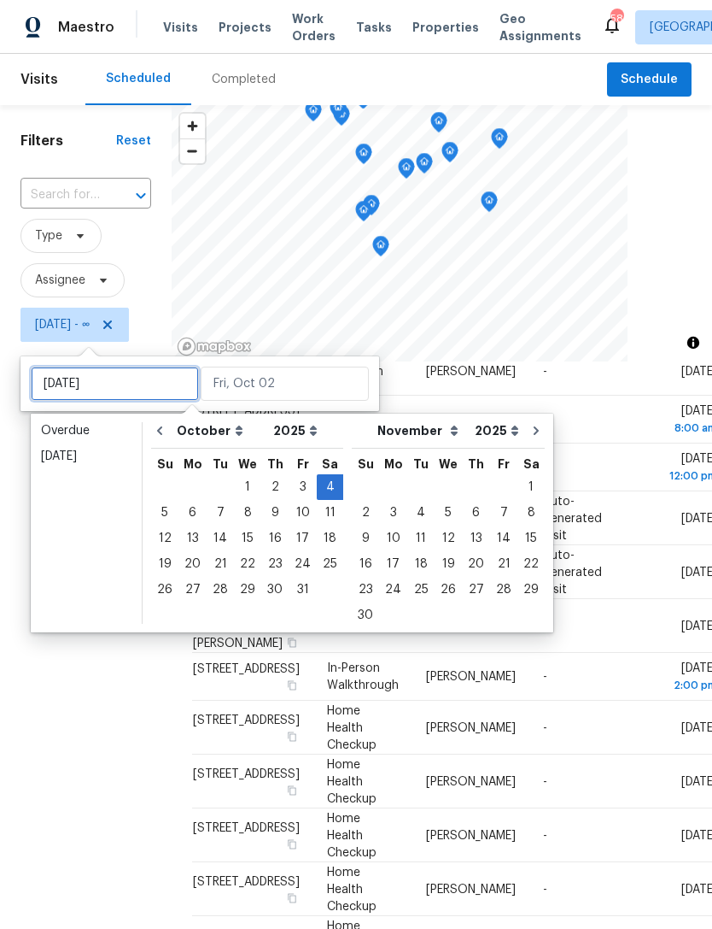
type input "[DATE]"
type input "Sat, Oct 04"
click at [296, 483] on div "3" at bounding box center [303, 487] width 28 height 24
type input "[DATE]"
type input "Sat, Oct 04"
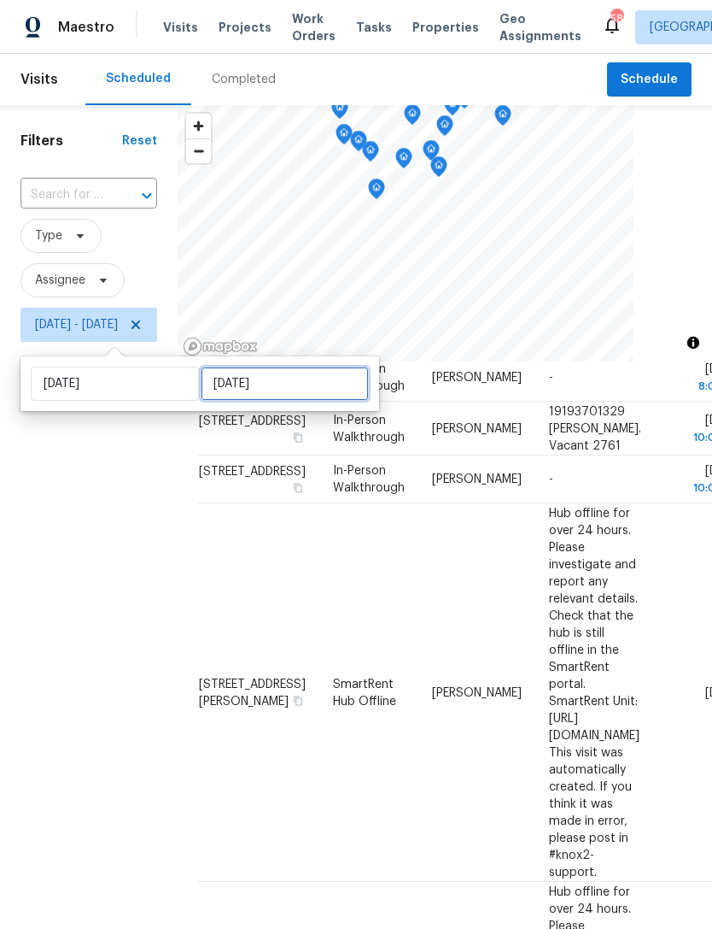
click at [264, 381] on input "Sat, Oct 04" at bounding box center [285, 383] width 168 height 34
select select "9"
select select "2025"
select select "10"
select select "2025"
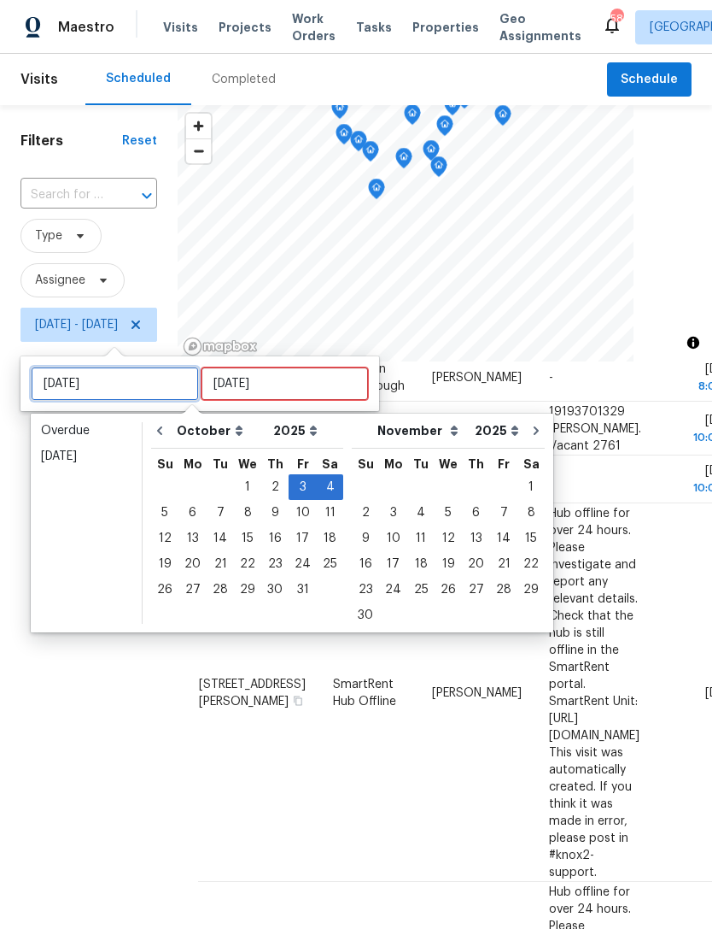
click at [107, 369] on input "Fri, Oct 03" at bounding box center [115, 383] width 168 height 34
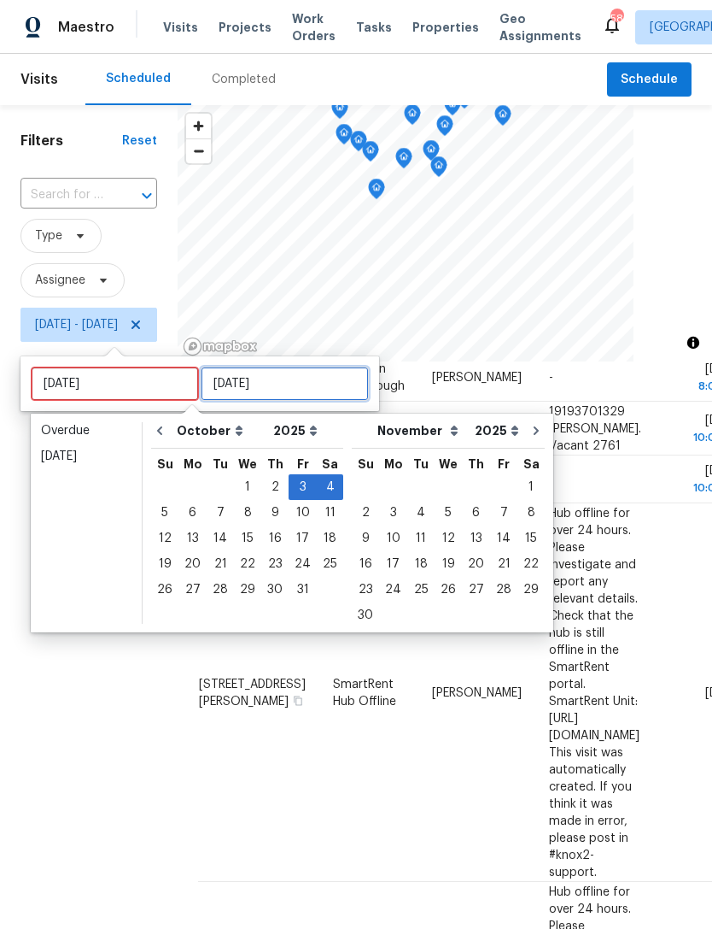
click at [286, 390] on input "Sat, Oct 04" at bounding box center [285, 383] width 168 height 34
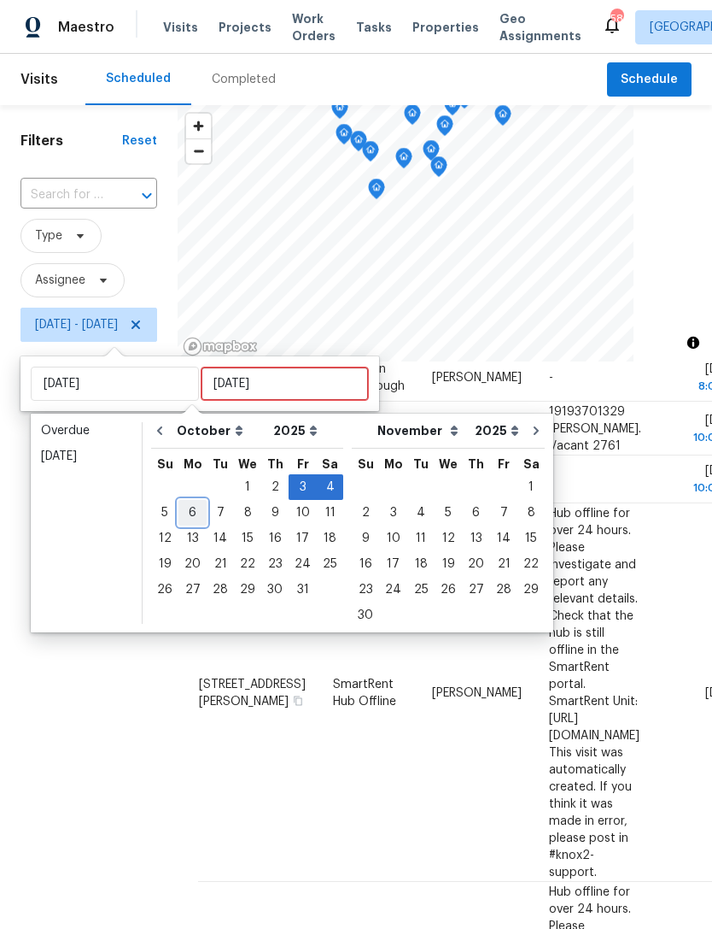
click at [190, 513] on div "6" at bounding box center [193, 513] width 28 height 24
type input "Mon, Oct 06"
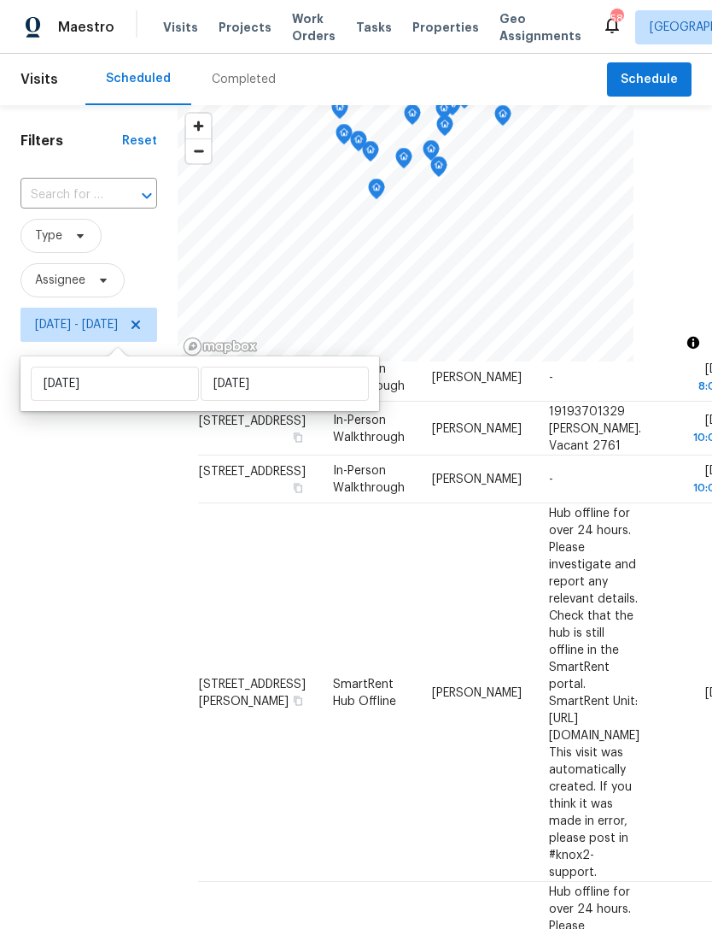
click at [128, 570] on div "Filters Reset ​ Type Assignee Fri, Oct 03 - Mon, Oct 06" at bounding box center [89, 604] width 178 height 999
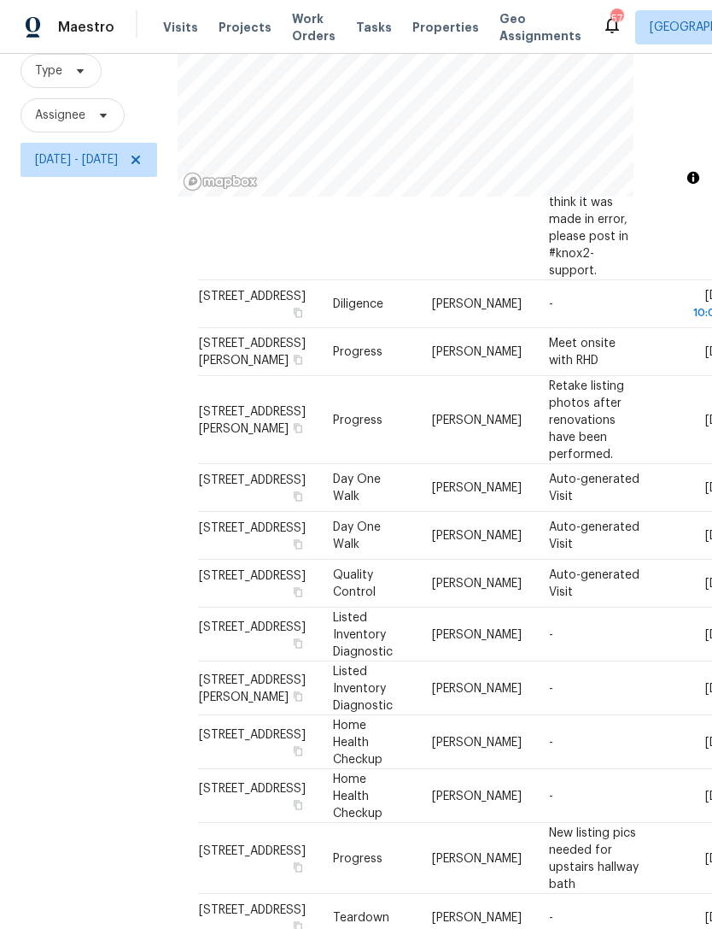
scroll to position [1034, 0]
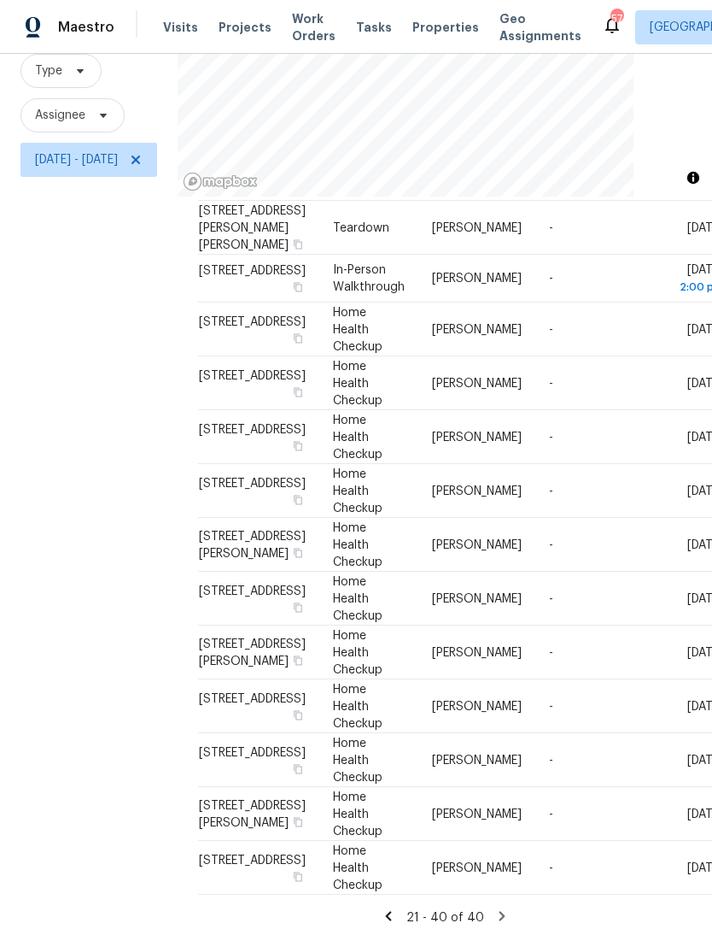
scroll to position [55, 0]
click at [396, 908] on icon at bounding box center [388, 915] width 15 height 15
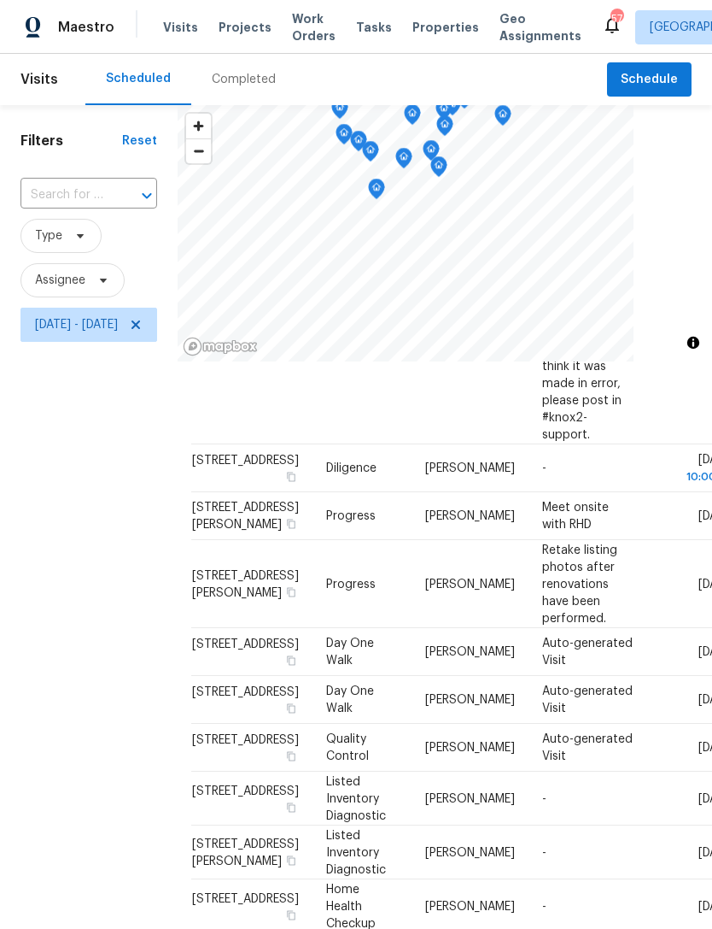
scroll to position [1034, 7]
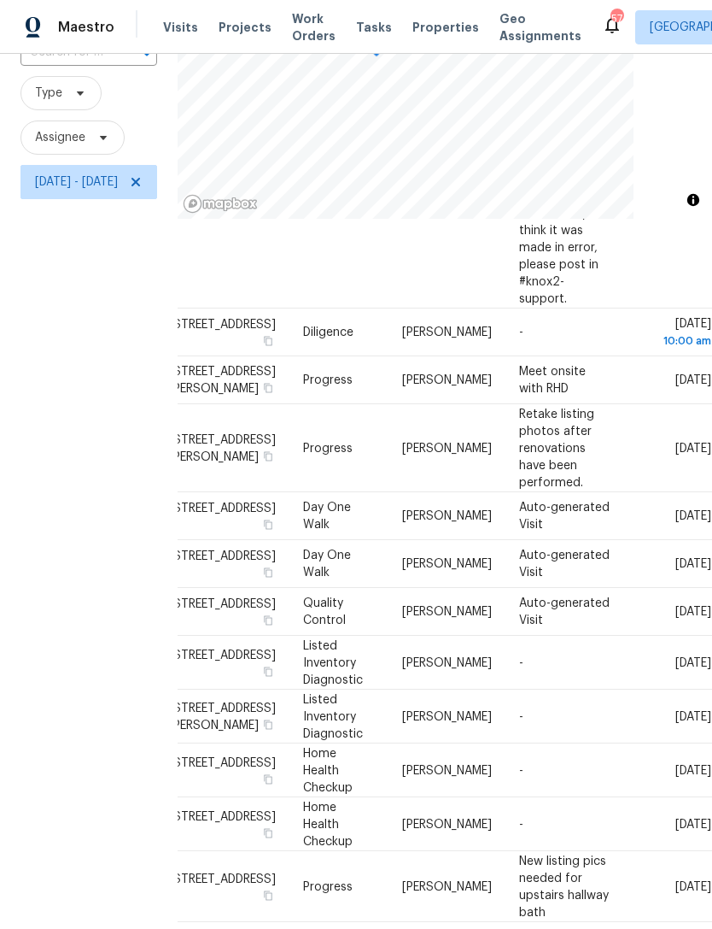
click at [0, 0] on icon at bounding box center [0, 0] width 0 height 0
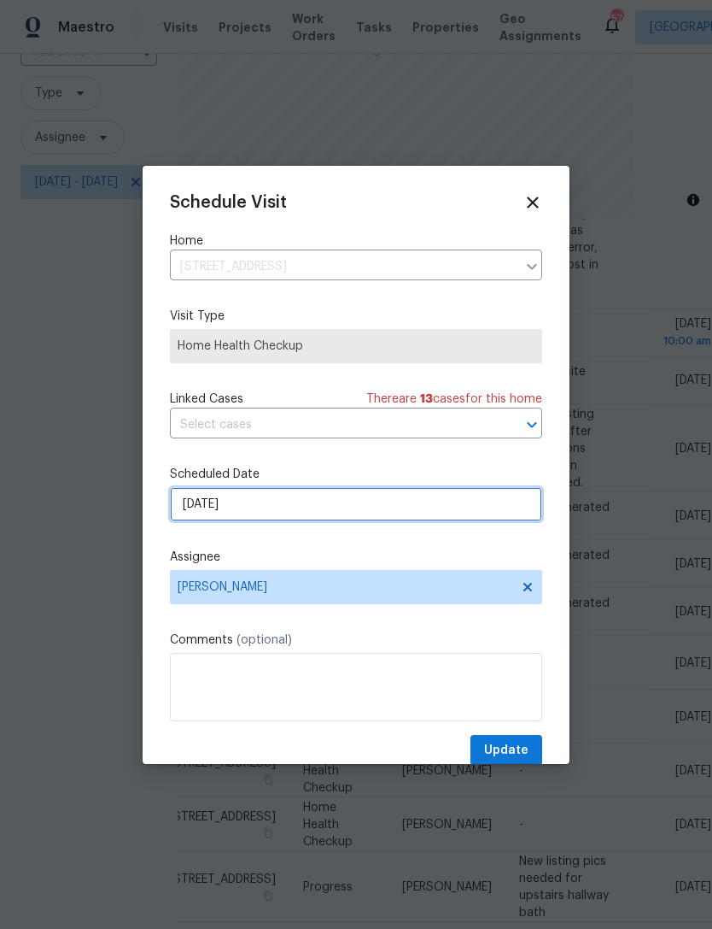
click at [259, 513] on input "10/3/2025" at bounding box center [356, 504] width 372 height 34
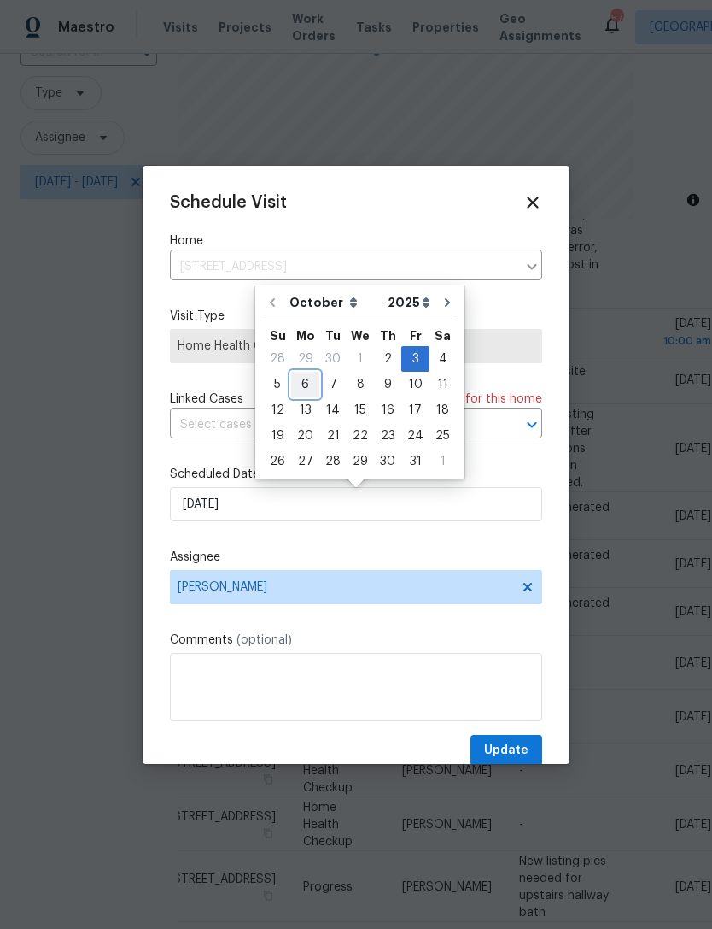
click at [306, 384] on div "6" at bounding box center [305, 384] width 28 height 24
type input "10/6/2025"
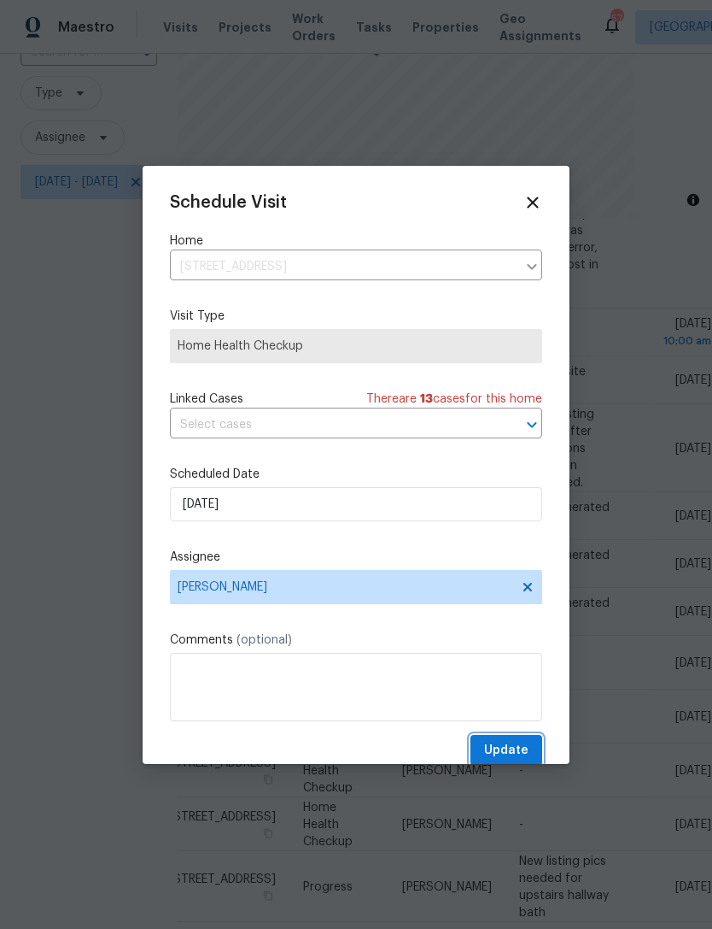
click at [514, 751] on span "Update" at bounding box center [506, 750] width 44 height 21
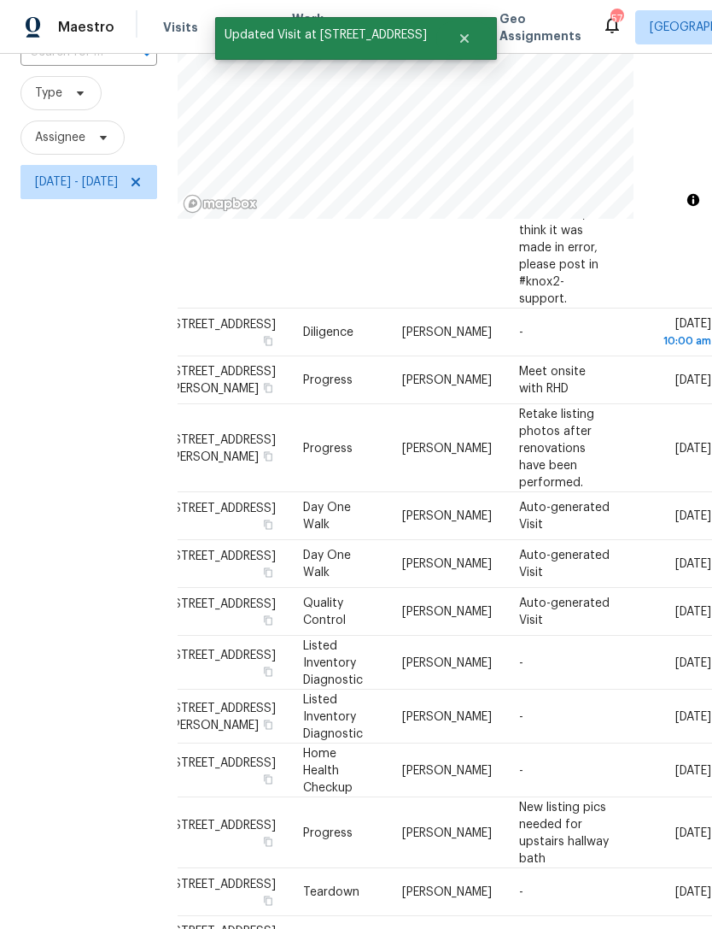
click at [0, 0] on span at bounding box center [0, 0] width 0 height 0
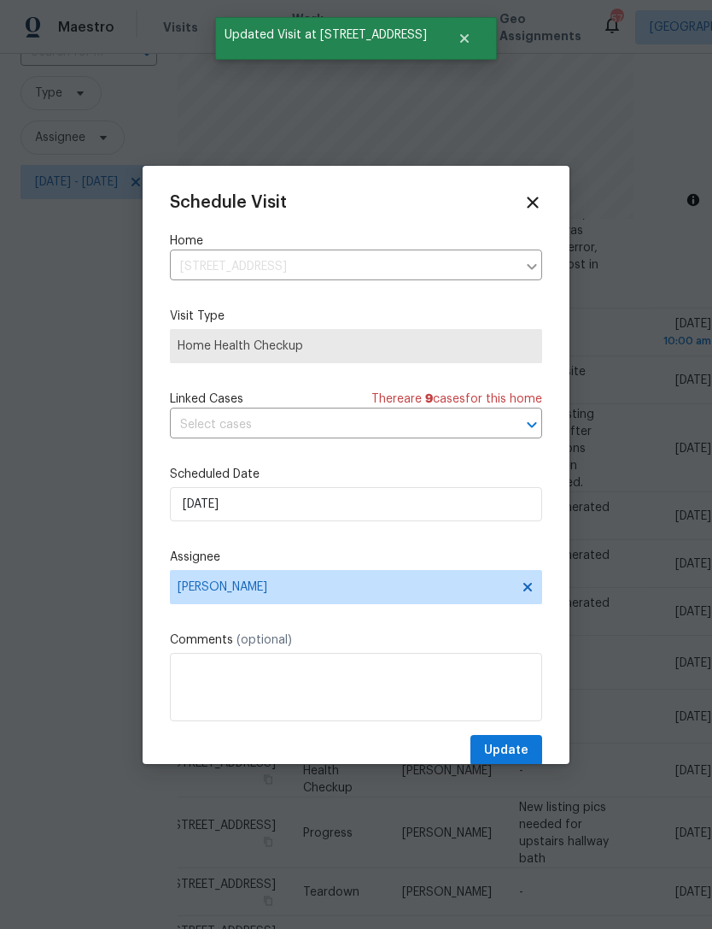
click at [542, 205] on icon at bounding box center [533, 202] width 19 height 19
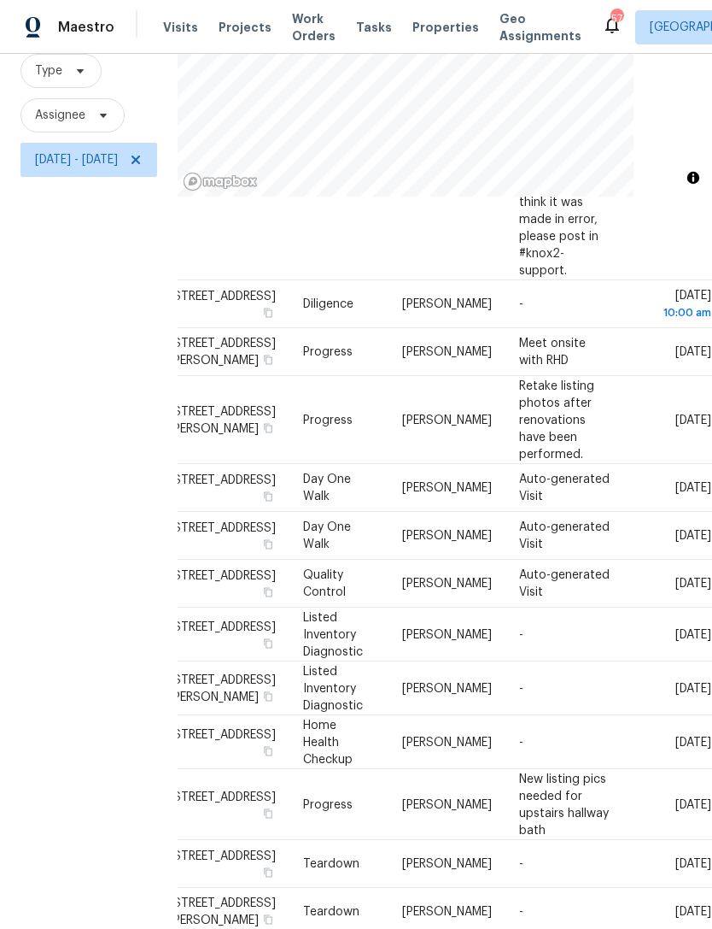
scroll to position [55, 0]
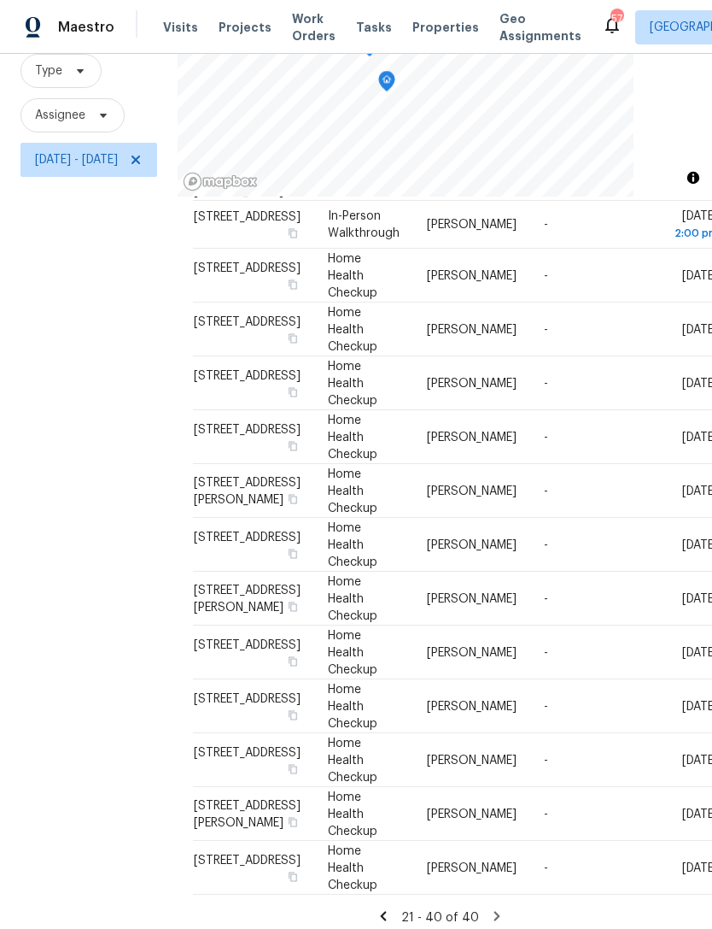
click at [681, 787] on td "Mon, Oct 06" at bounding box center [675, 760] width 87 height 54
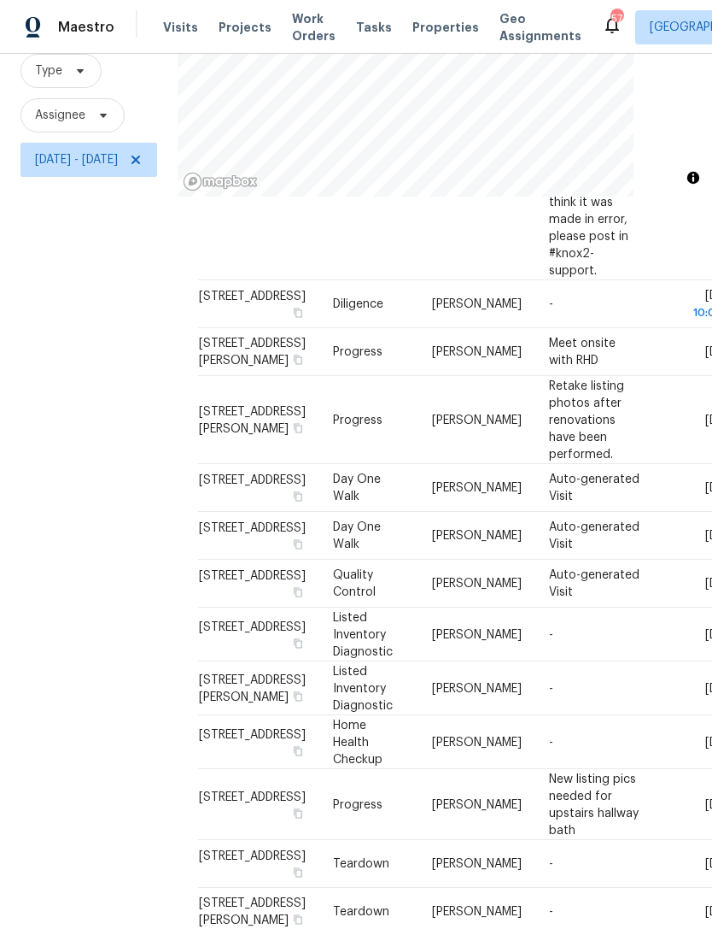
scroll to position [55, 0]
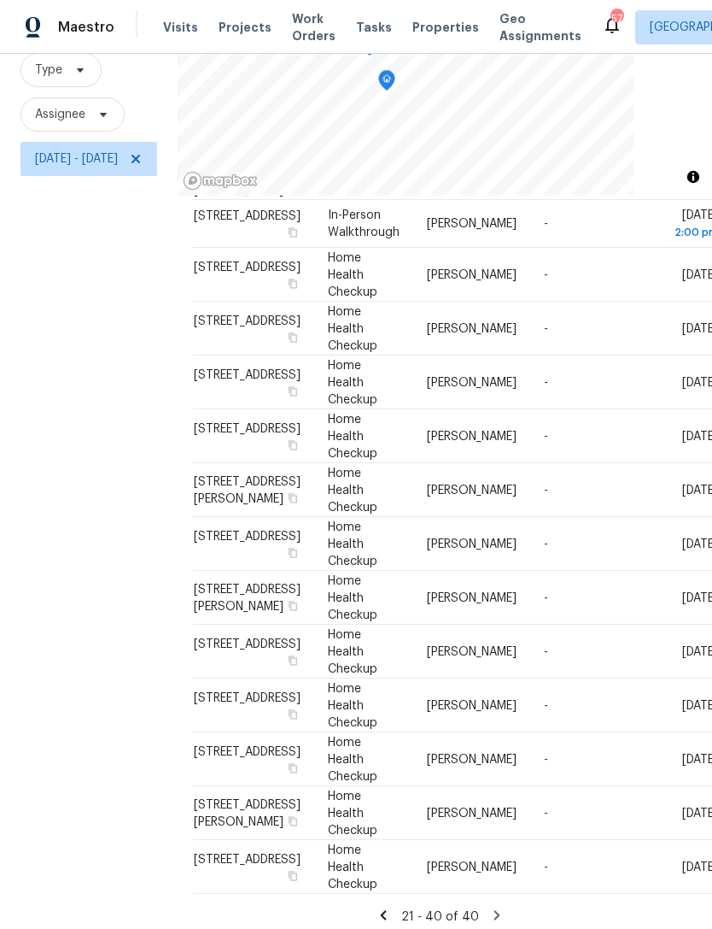
scroll to position [165, 0]
click at [0, 0] on icon at bounding box center [0, 0] width 0 height 0
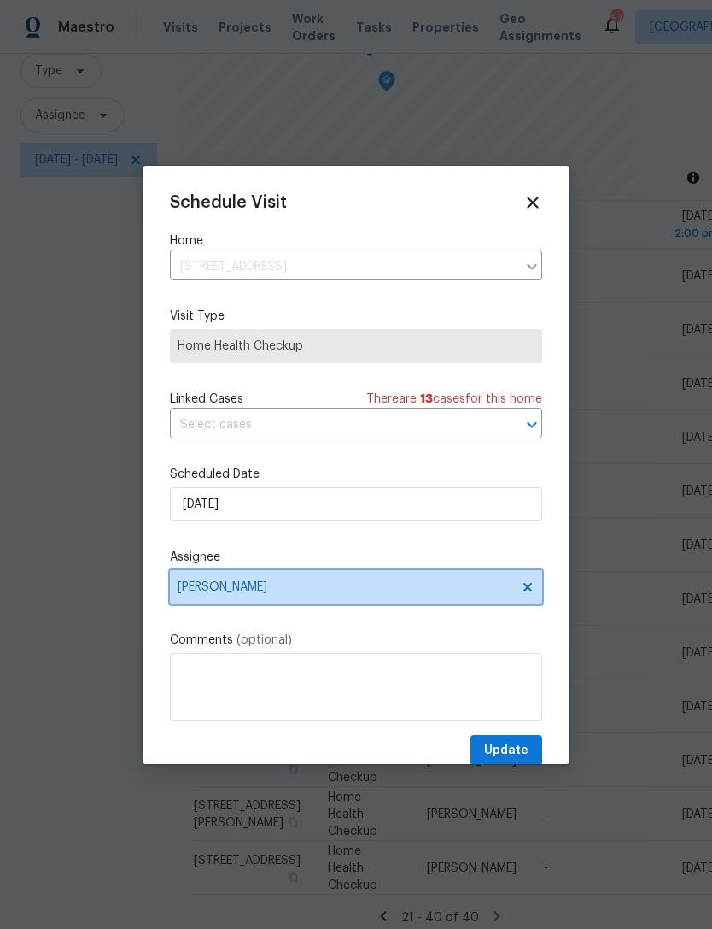
click at [293, 601] on span "[PERSON_NAME]" at bounding box center [356, 587] width 372 height 34
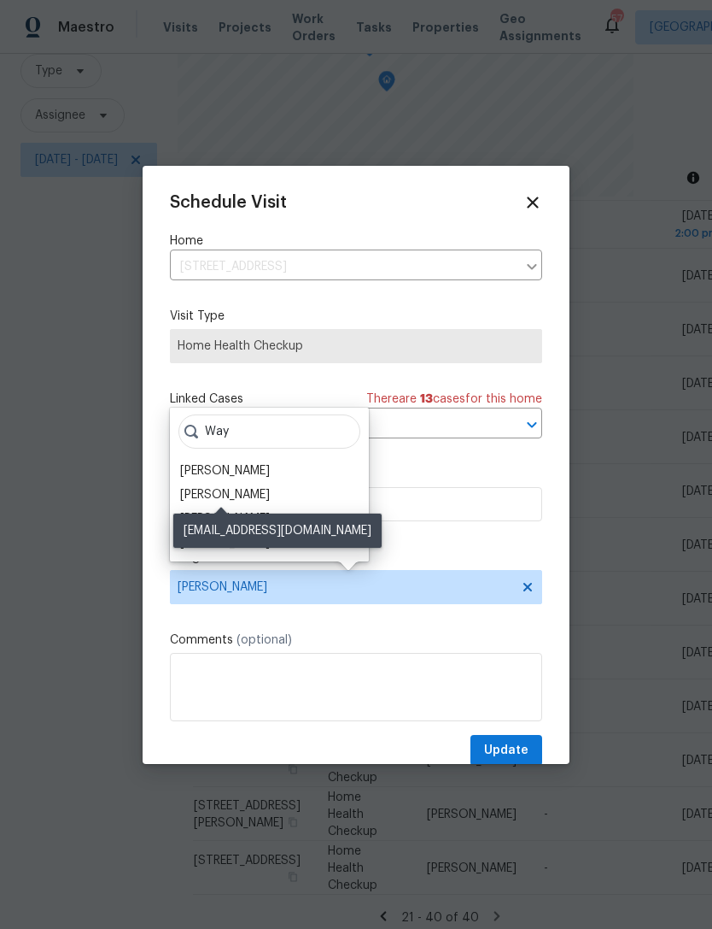
type input "Way"
click at [262, 495] on div "[PERSON_NAME]" at bounding box center [225, 494] width 90 height 17
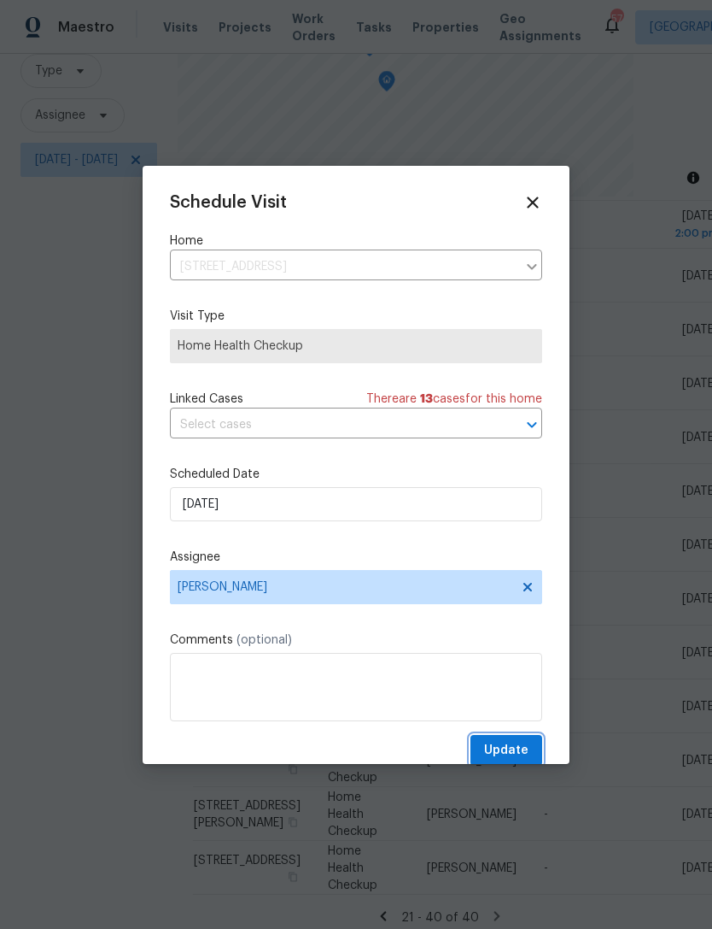
click at [520, 753] on span "Update" at bounding box center [506, 750] width 44 height 21
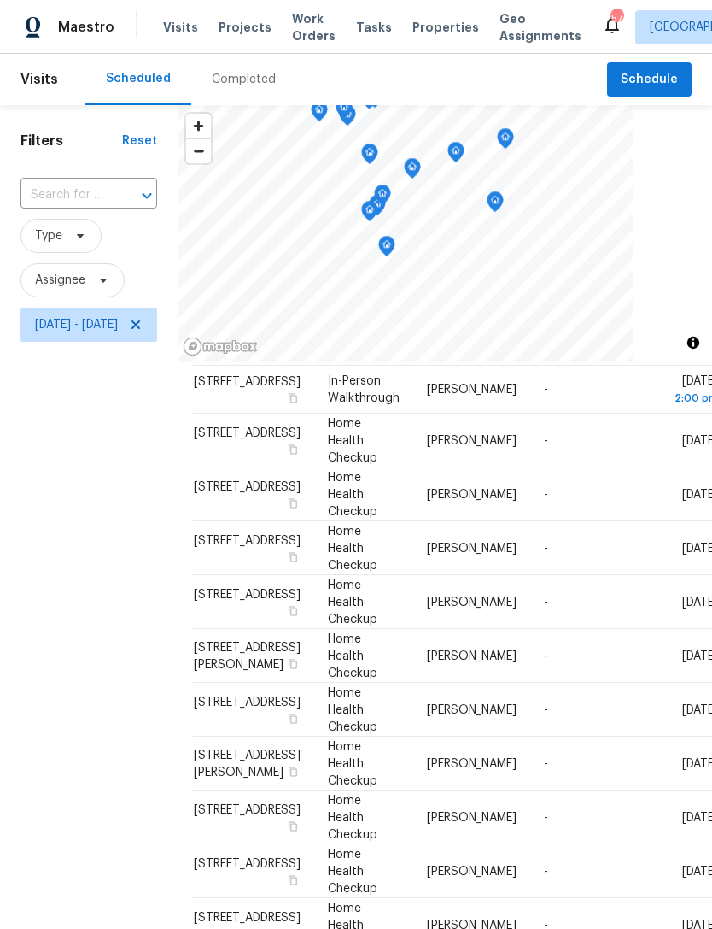
scroll to position [0, 0]
click at [143, 321] on icon at bounding box center [136, 325] width 14 height 14
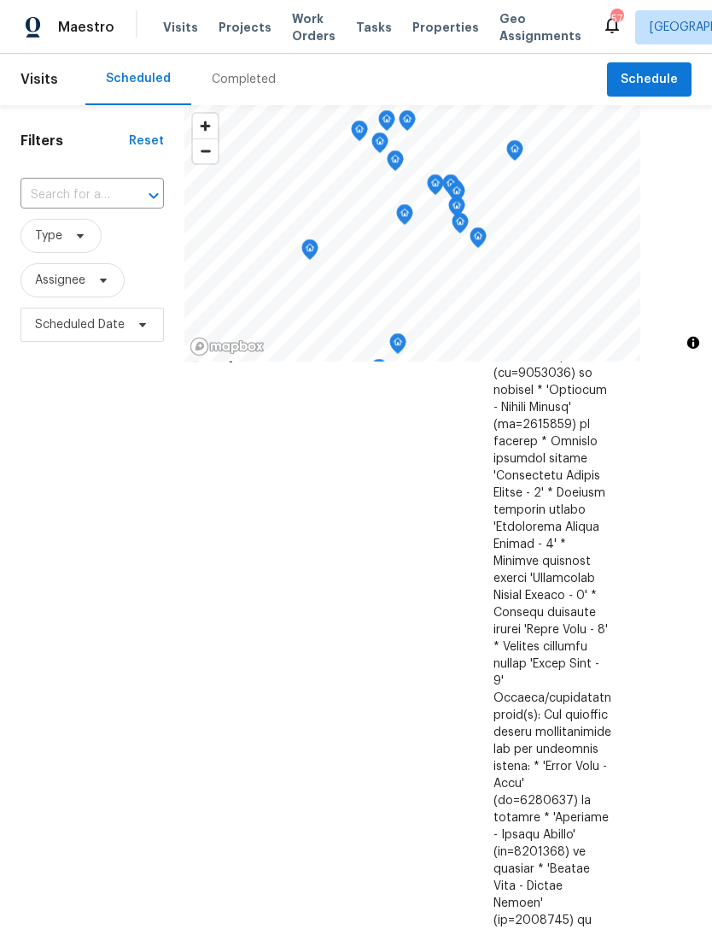
scroll to position [1661, 144]
click at [93, 631] on div "Filters Reset ​ Type Assignee Scheduled Date" at bounding box center [92, 604] width 185 height 999
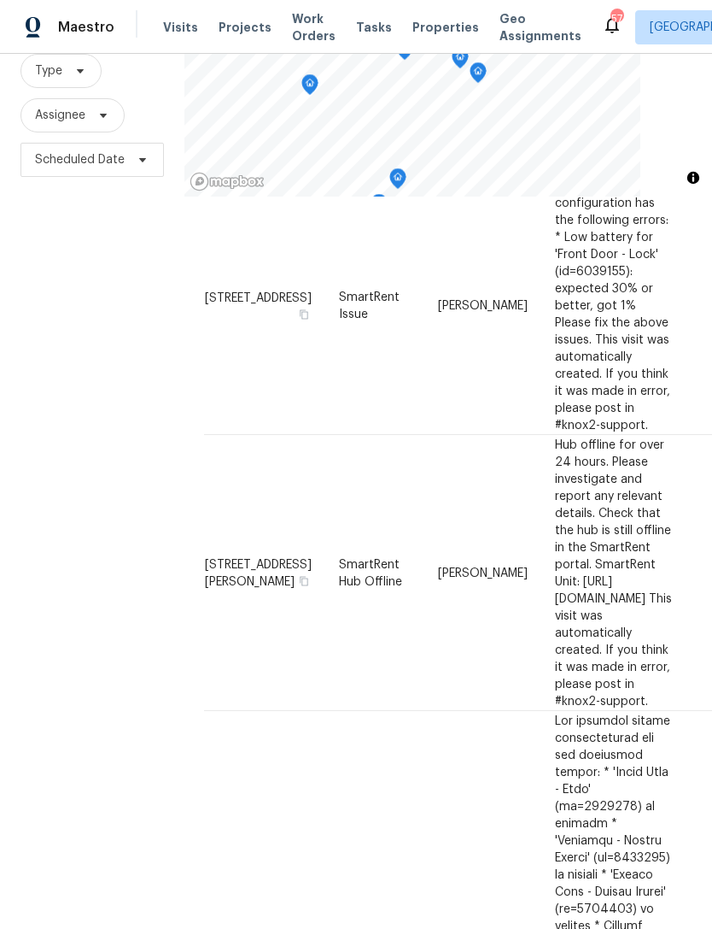
scroll to position [210, 1]
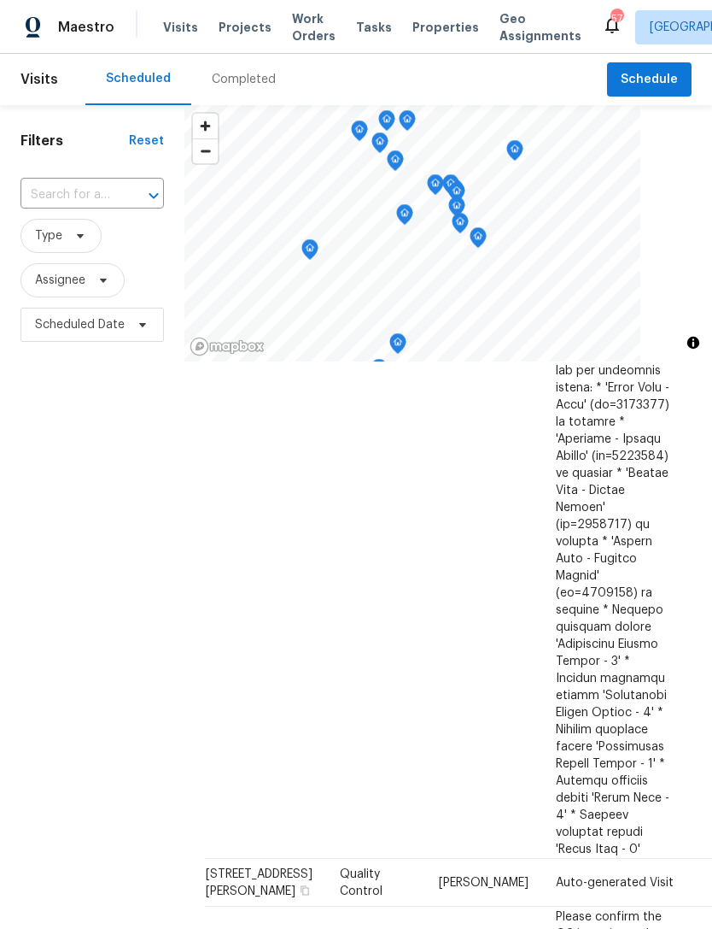
scroll to position [2037, 0]
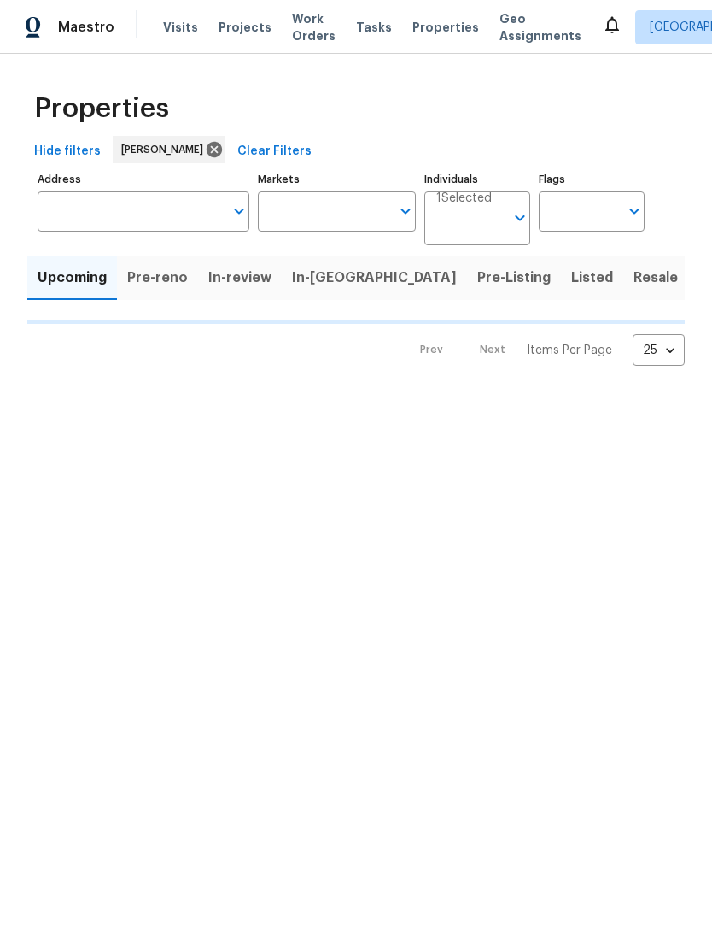
type input "100"
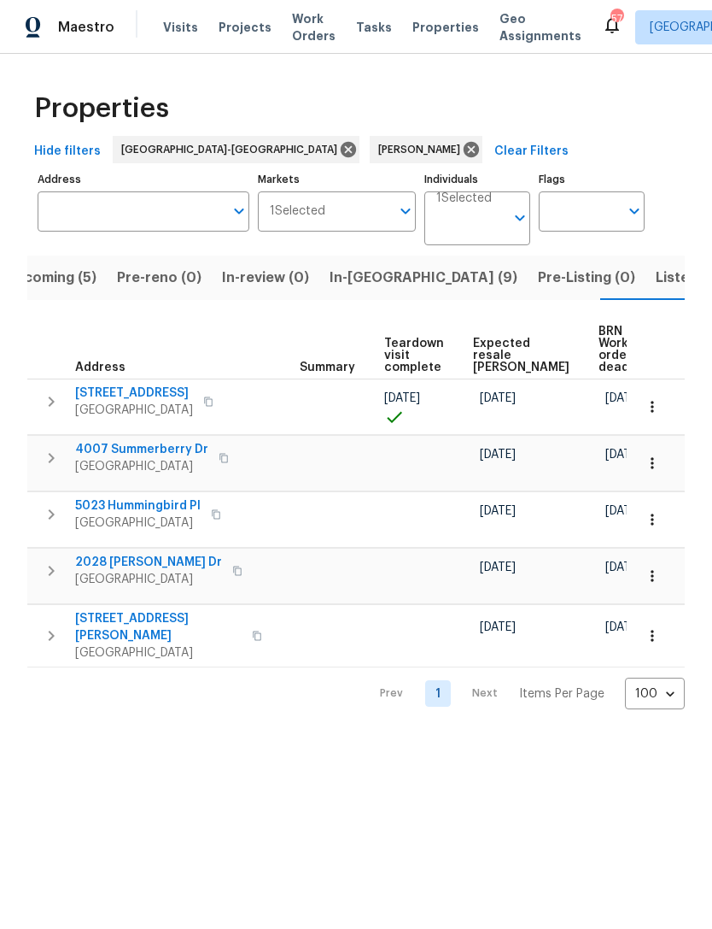
scroll to position [0, 288]
click at [502, 354] on span "Expected resale COE" at bounding box center [523, 355] width 97 height 36
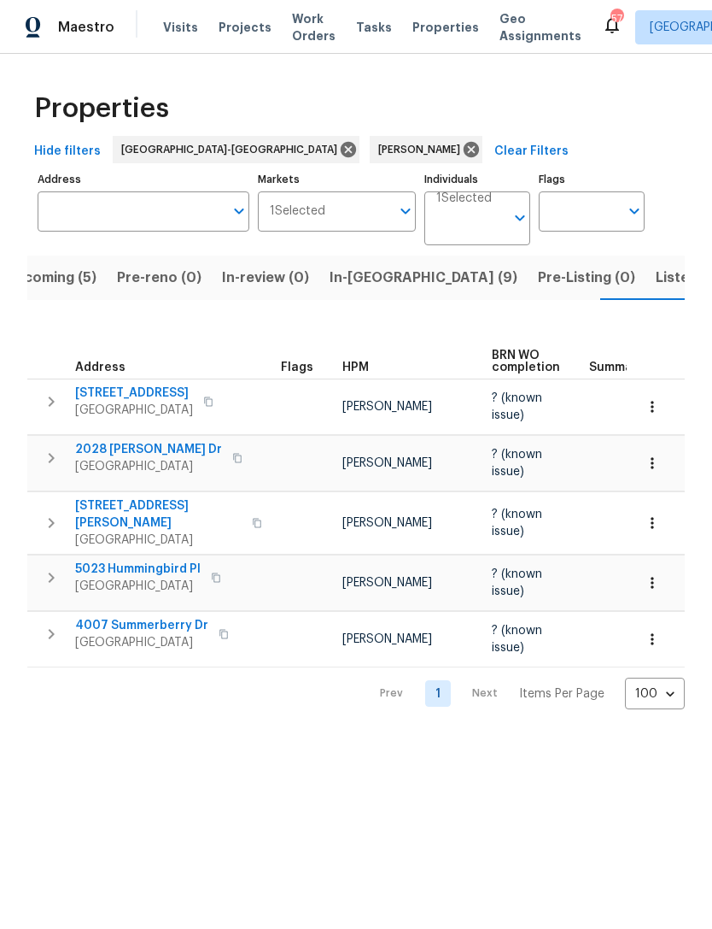
click at [86, 283] on span "Upcoming (5)" at bounding box center [50, 278] width 91 height 24
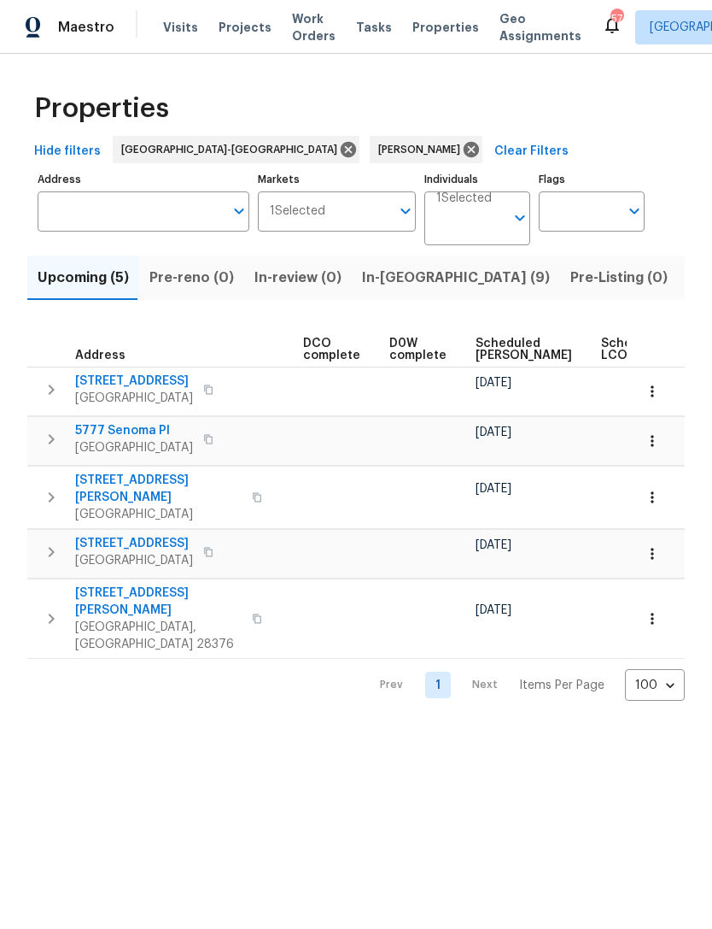
scroll to position [0, 351]
click at [501, 347] on span "Scheduled [PERSON_NAME]" at bounding box center [530, 349] width 97 height 24
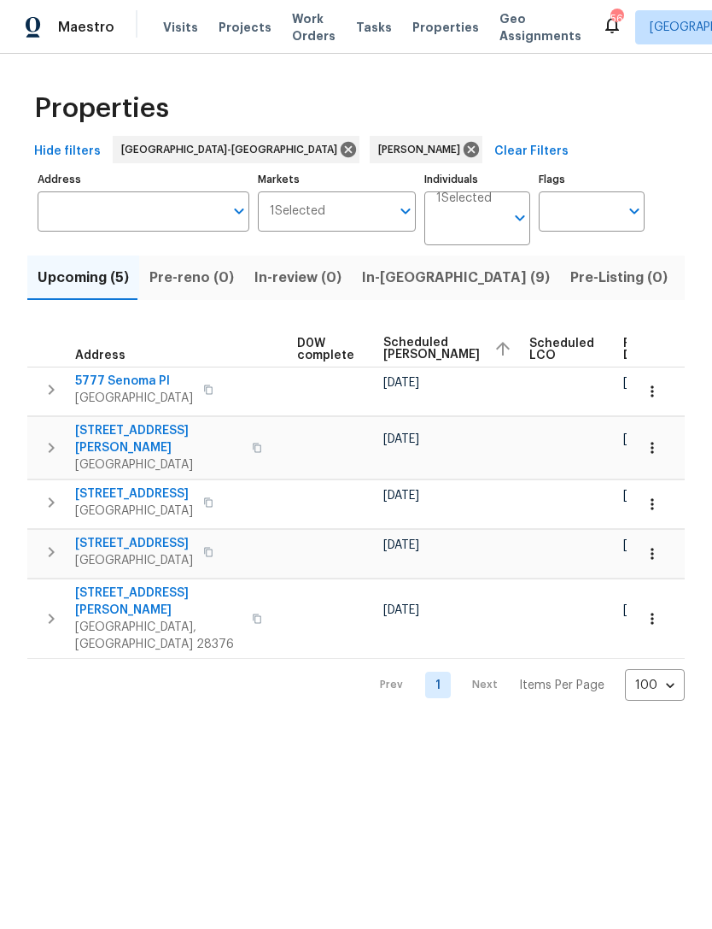
scroll to position [0, 448]
